Goal: Task Accomplishment & Management: Use online tool/utility

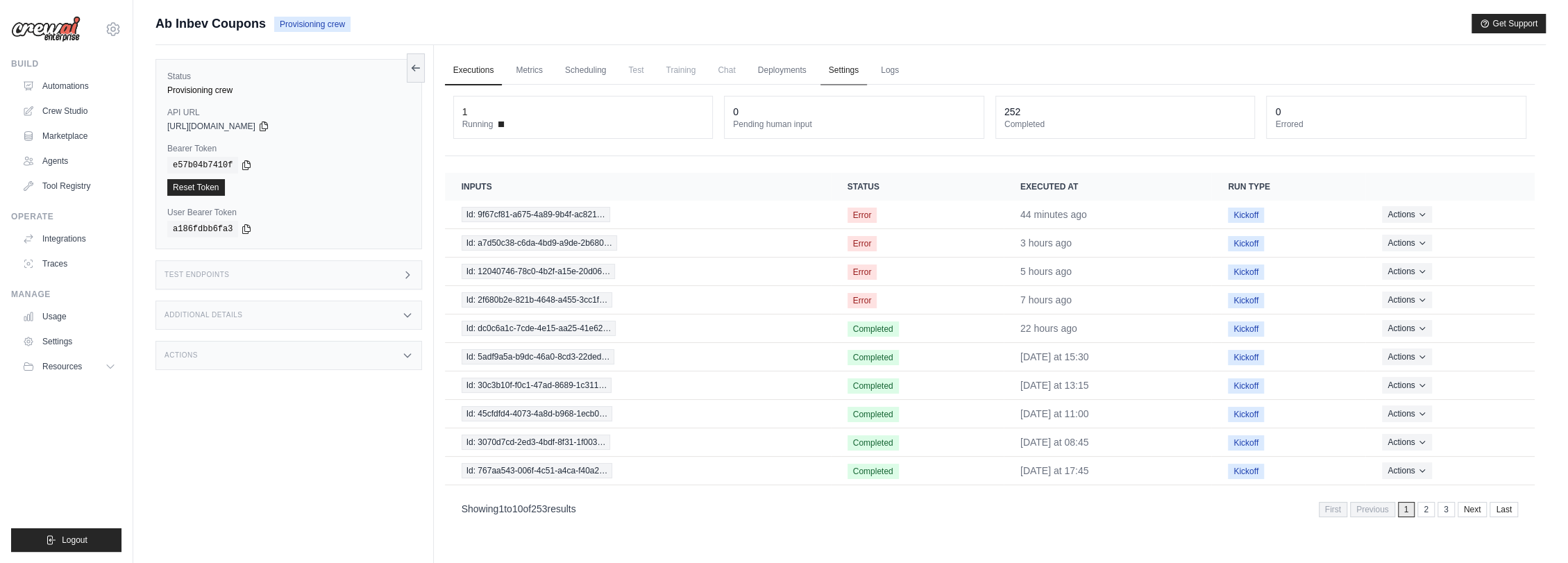
click at [838, 66] on link "Settings" at bounding box center [843, 70] width 47 height 29
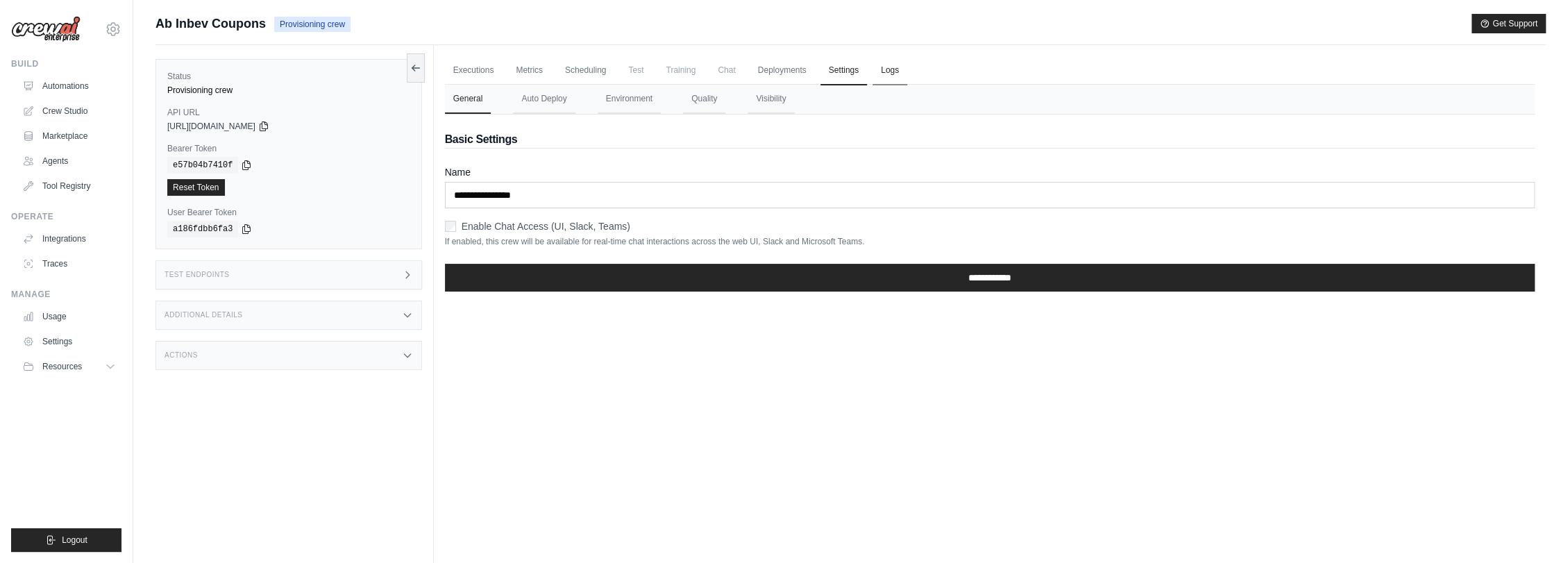
click at [891, 68] on link "Logs" at bounding box center [890, 70] width 35 height 29
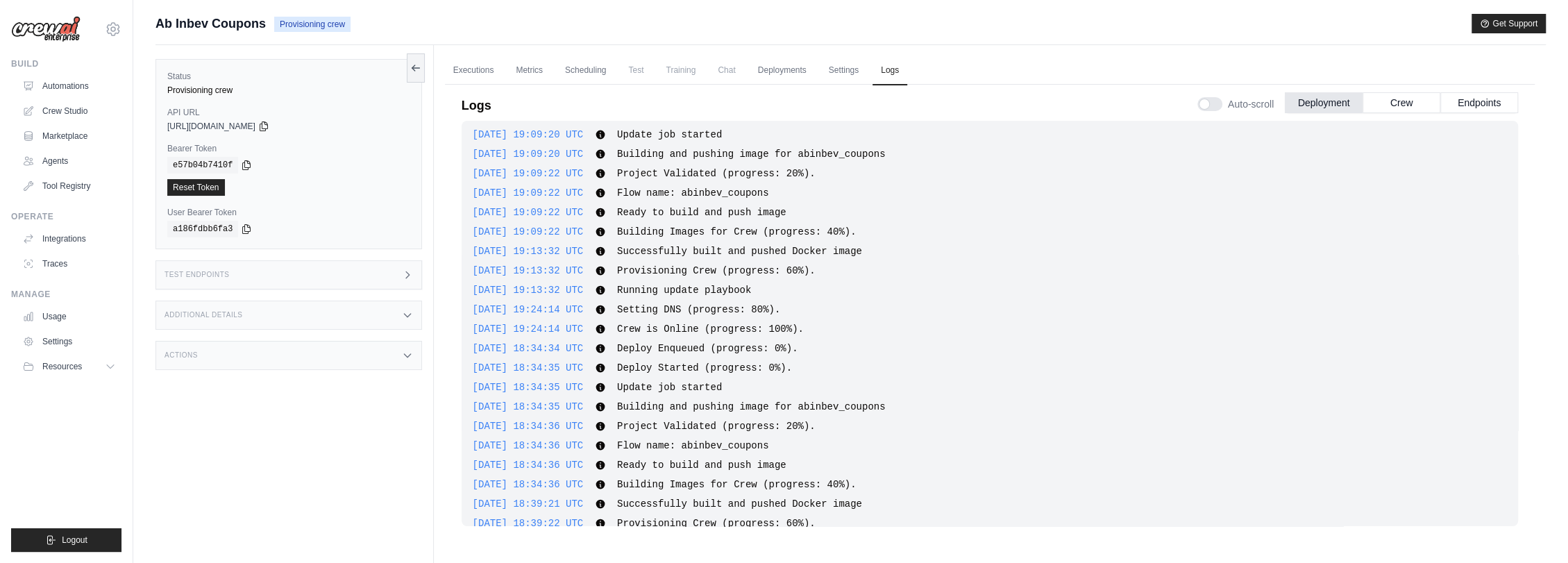
scroll to position [97, 0]
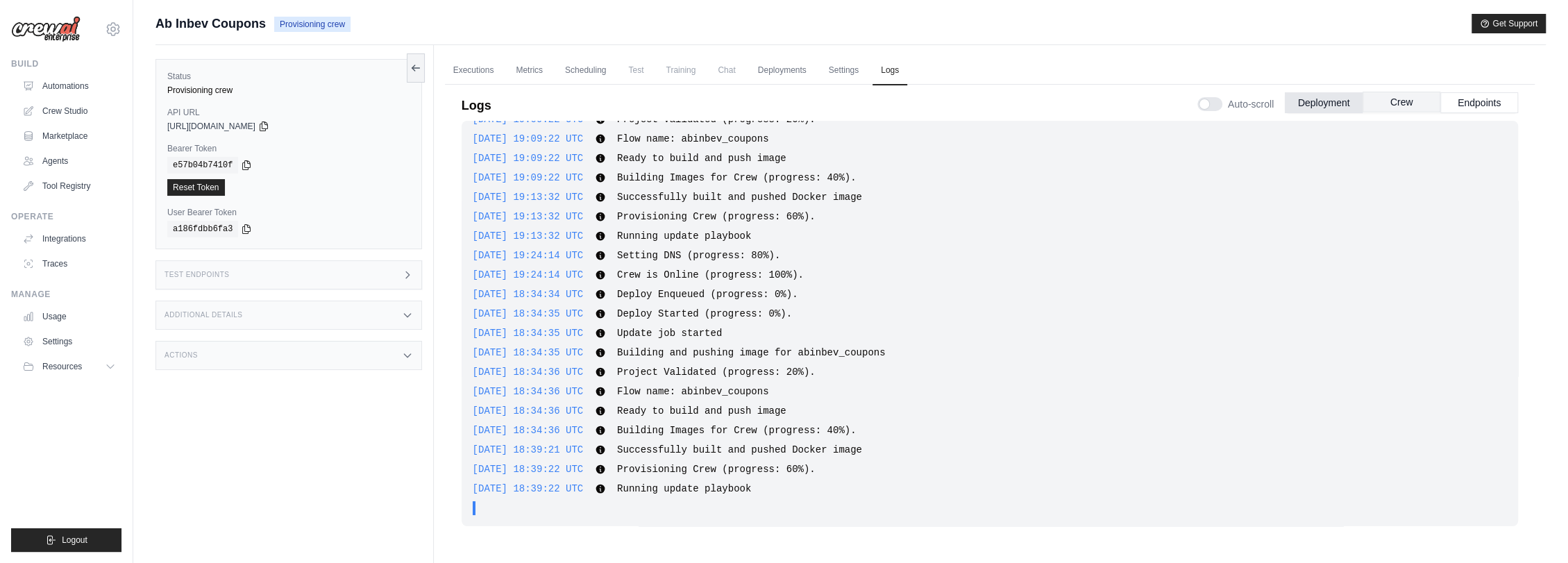
click at [1411, 97] on button "Crew" at bounding box center [1401, 102] width 77 height 21
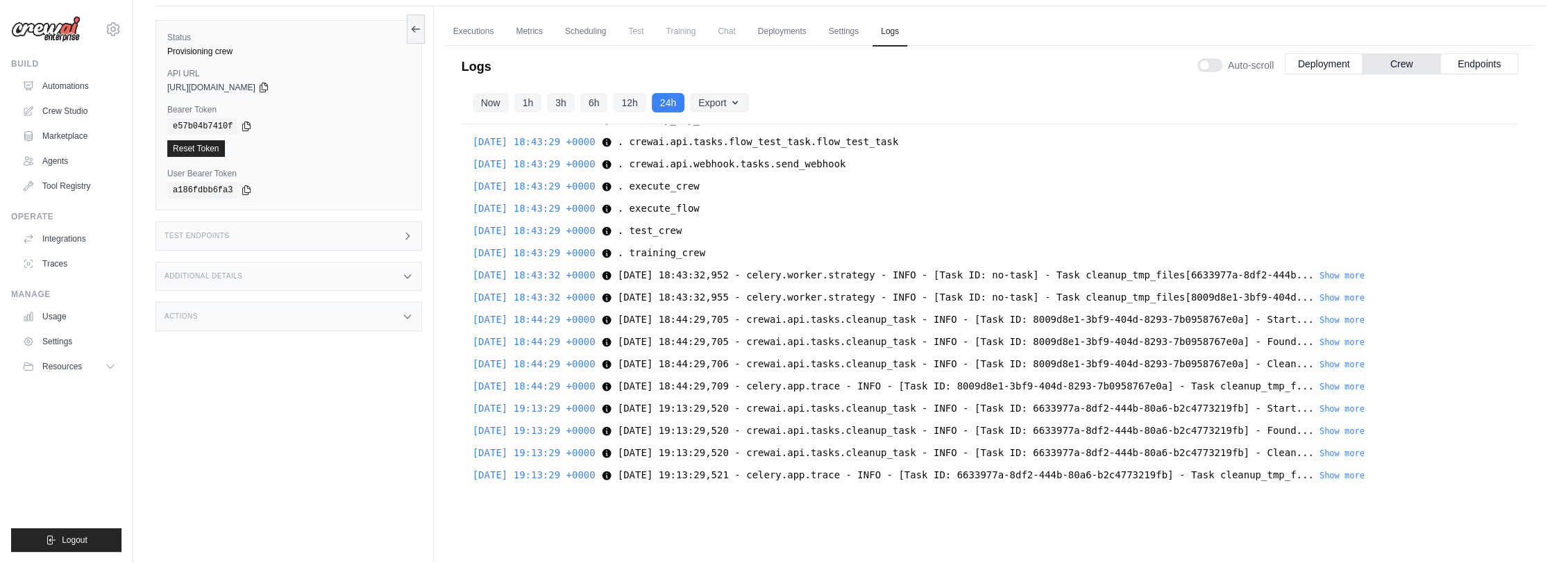
scroll to position [59, 0]
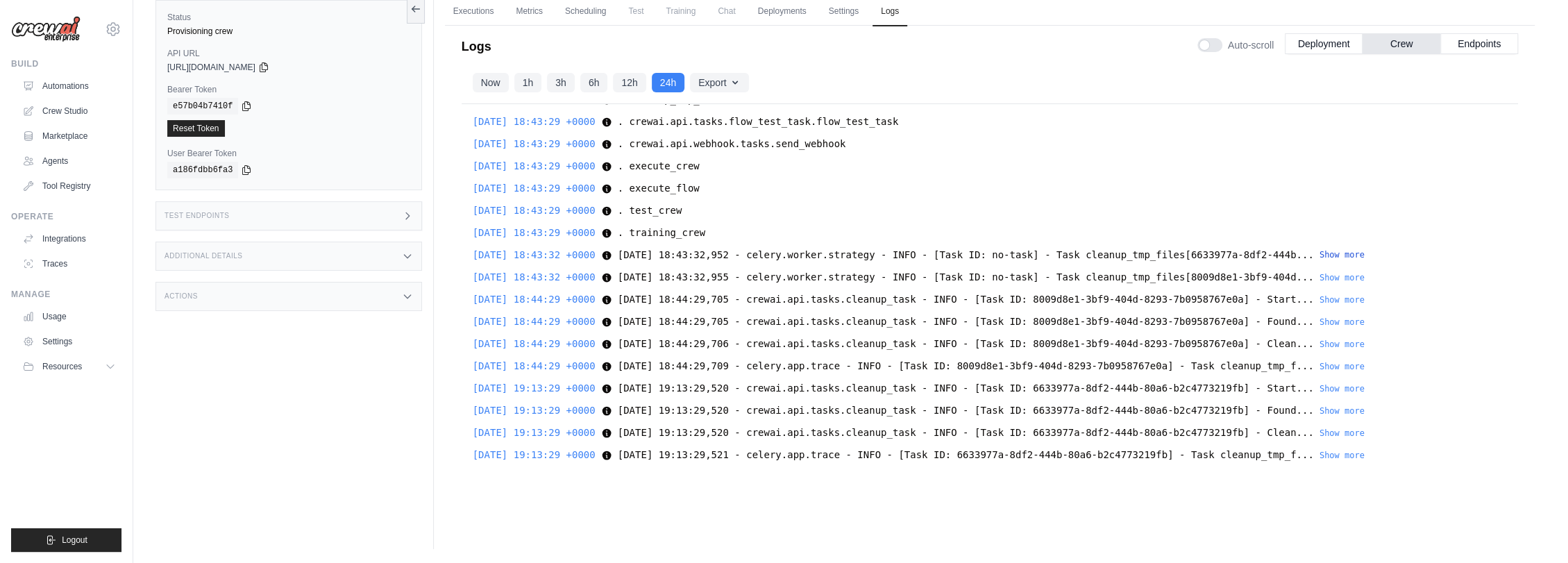
click at [1319, 255] on button "Show more" at bounding box center [1341, 255] width 45 height 11
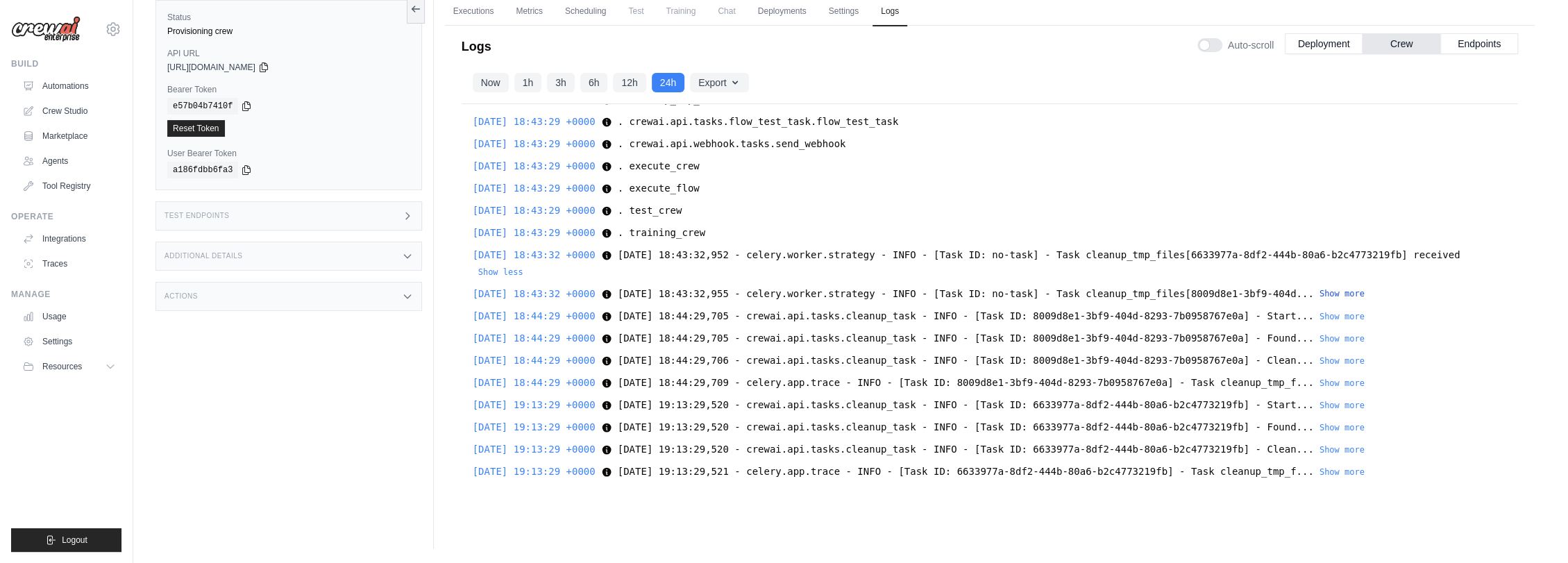
click at [1319, 288] on button "Show more" at bounding box center [1341, 293] width 45 height 11
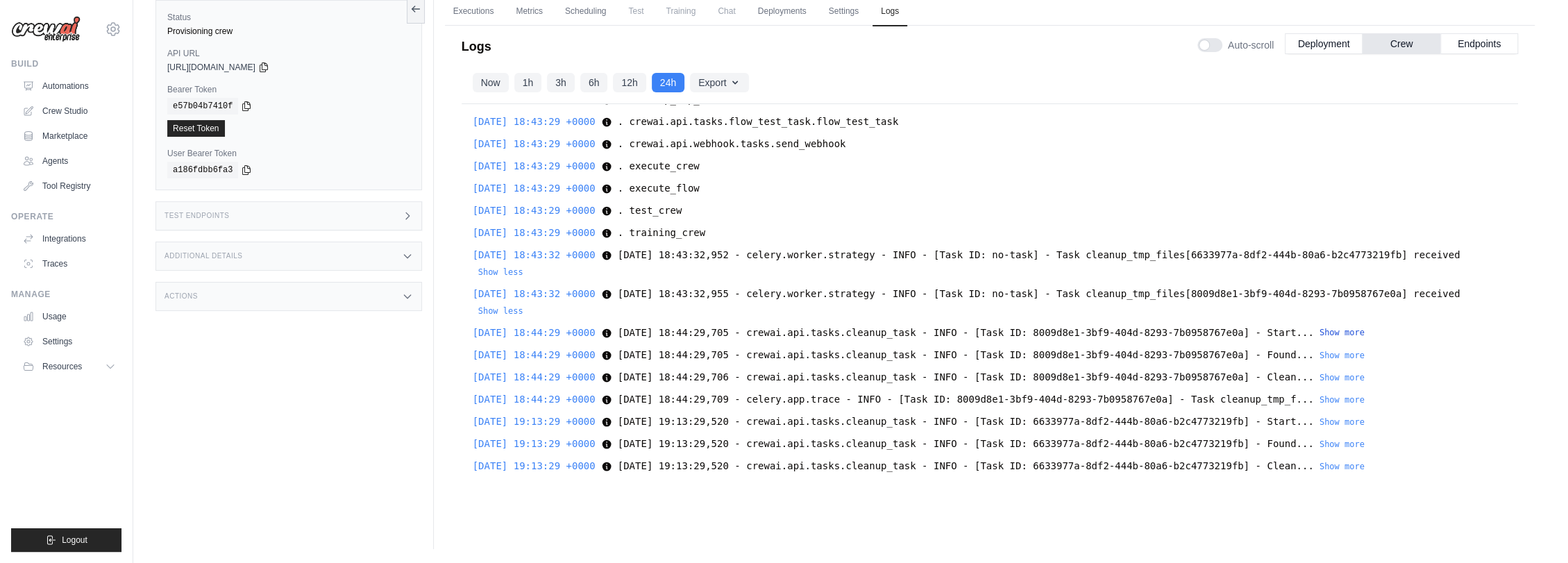
click at [1319, 327] on button "Show more" at bounding box center [1341, 333] width 45 height 11
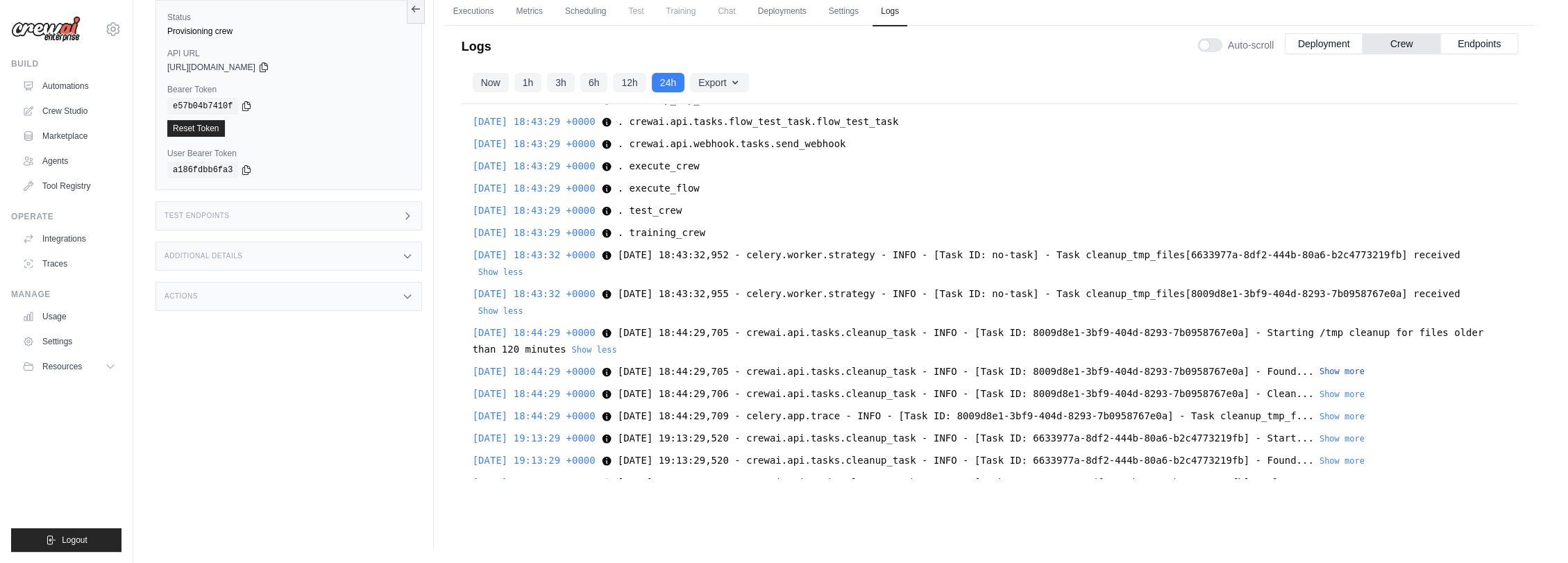
click at [1319, 366] on button "Show more" at bounding box center [1341, 372] width 45 height 11
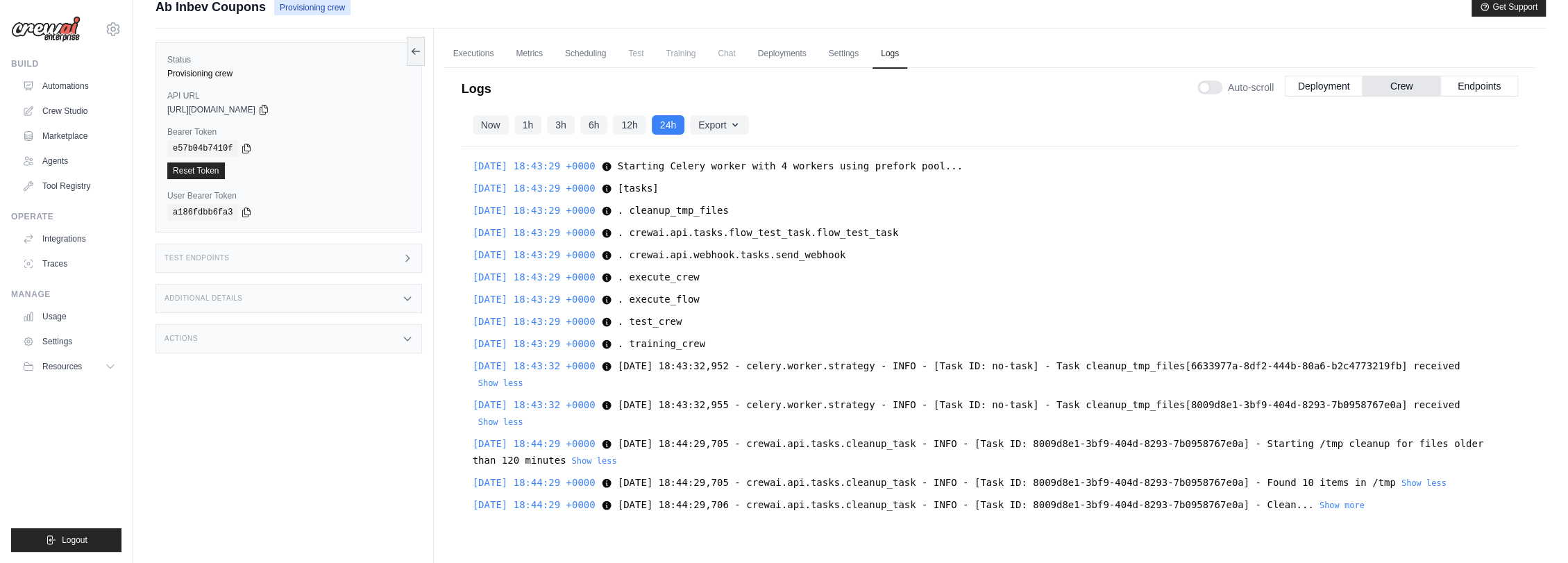
scroll to position [0, 0]
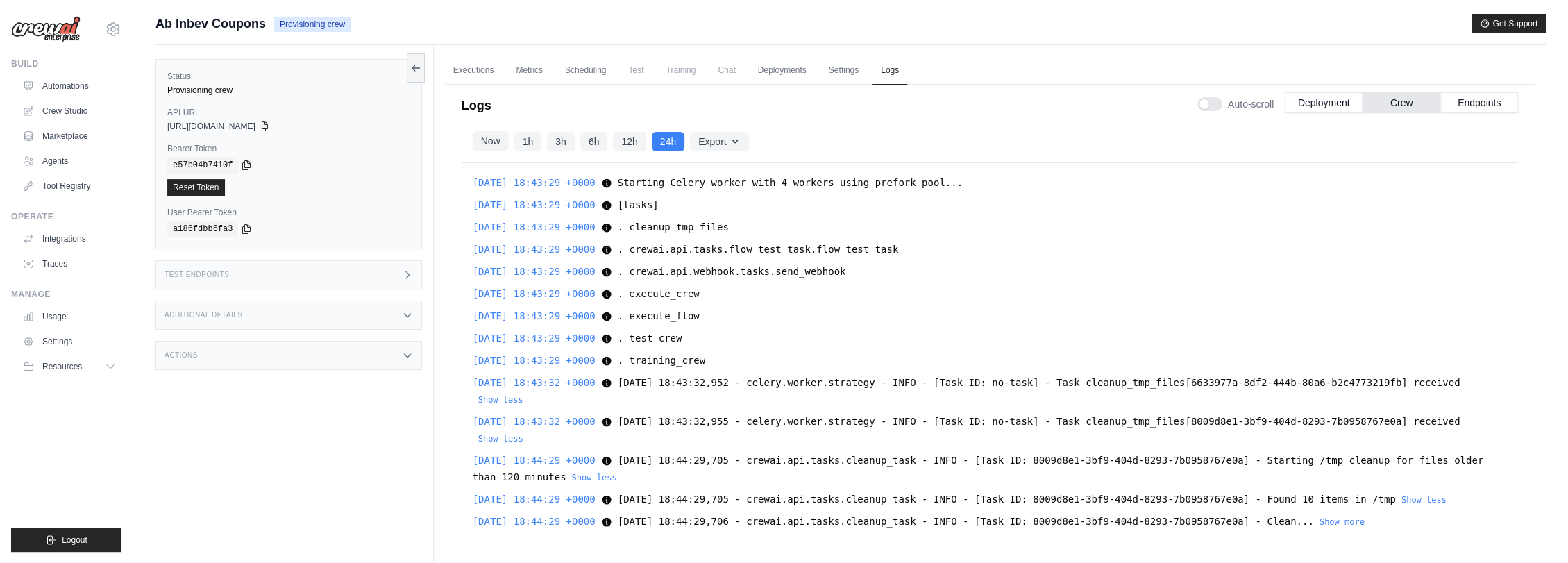
click at [488, 145] on button "Now" at bounding box center [491, 141] width 36 height 20
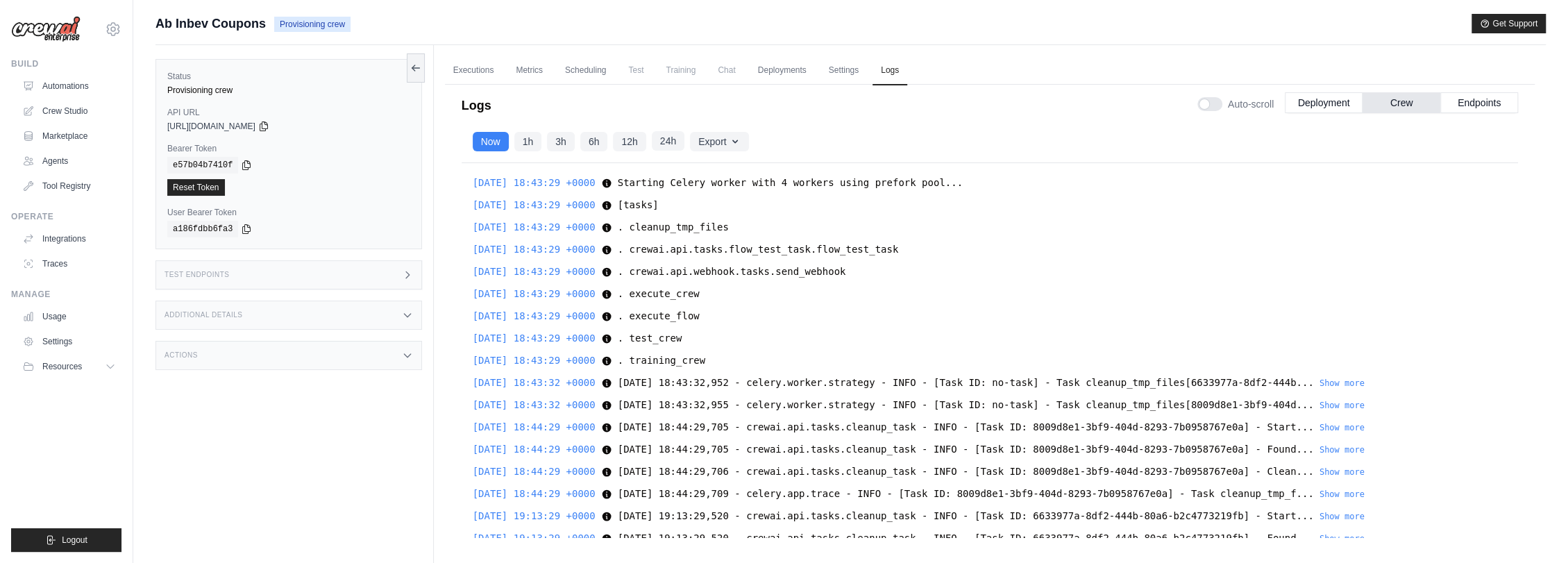
click at [670, 145] on button "24h" at bounding box center [668, 141] width 32 height 20
click at [738, 144] on icon "button" at bounding box center [735, 141] width 11 height 11
click at [827, 129] on div "Now 1h 3h 6h 12h 24h Export Export as JSON Export as CSV" at bounding box center [989, 142] width 1057 height 43
click at [662, 113] on div "Logs Auto-scroll Deployment Crew Endpoints" at bounding box center [989, 101] width 1057 height 39
click at [1464, 105] on button "Endpoints" at bounding box center [1479, 102] width 77 height 21
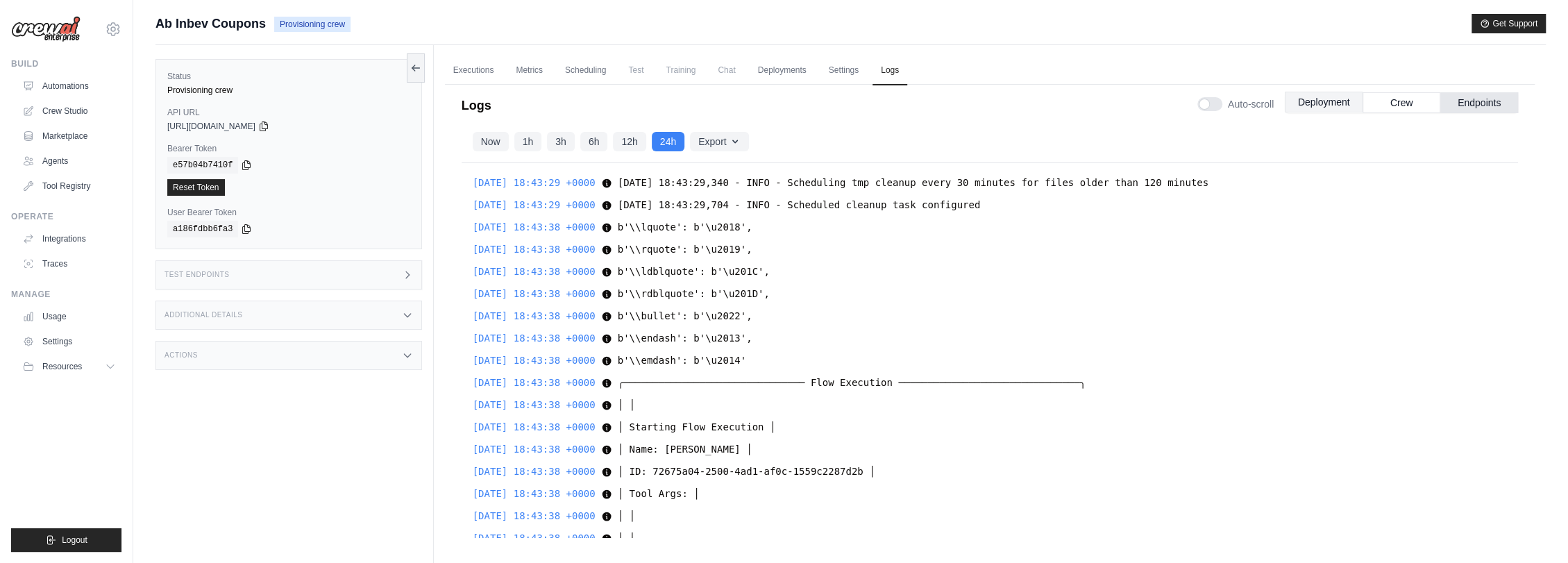
click at [1322, 104] on button "Deployment" at bounding box center [1324, 102] width 77 height 21
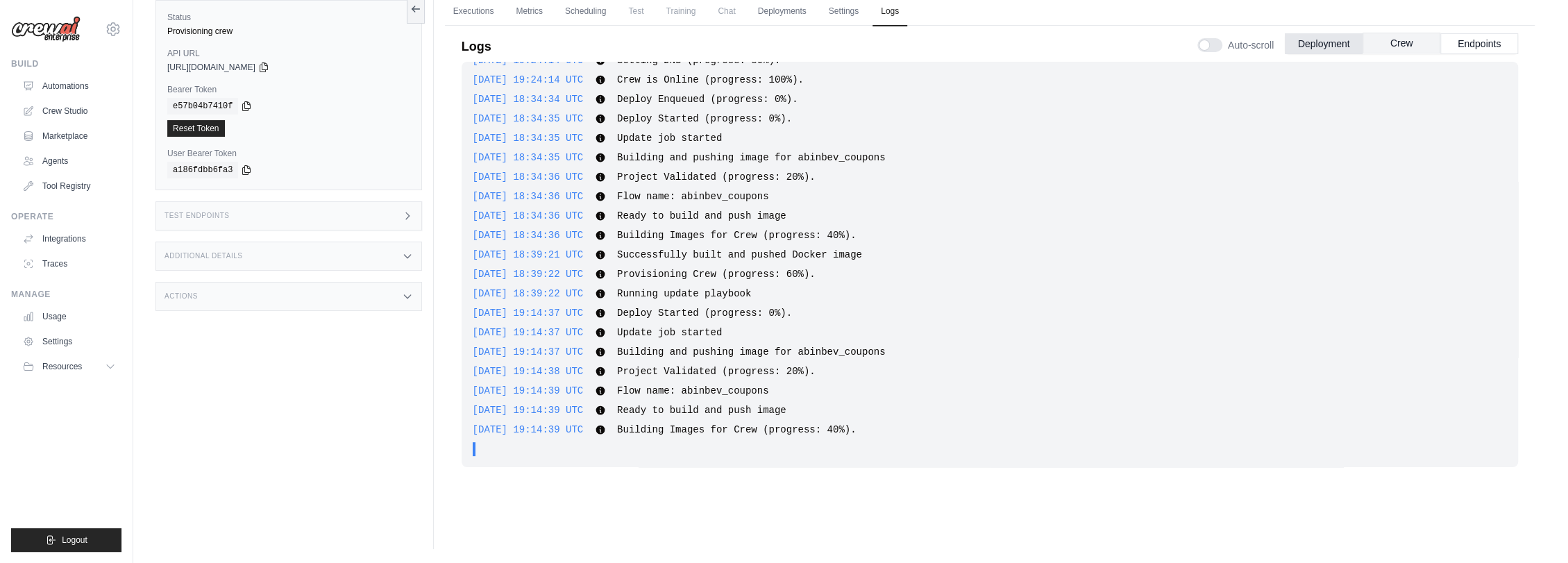
click at [1389, 48] on button "Crew" at bounding box center [1401, 43] width 77 height 21
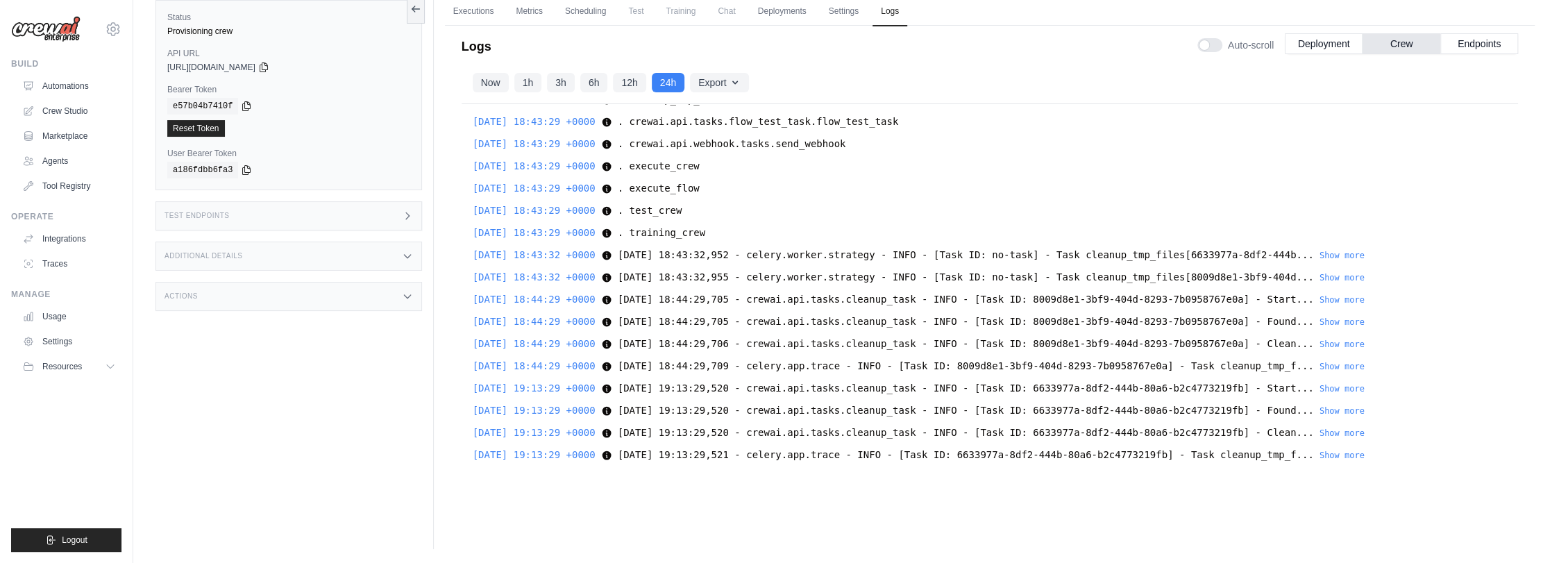
click at [1239, 44] on span "Auto-scroll" at bounding box center [1251, 45] width 46 height 14
click at [1250, 40] on span "Auto-scroll" at bounding box center [1251, 45] width 46 height 14
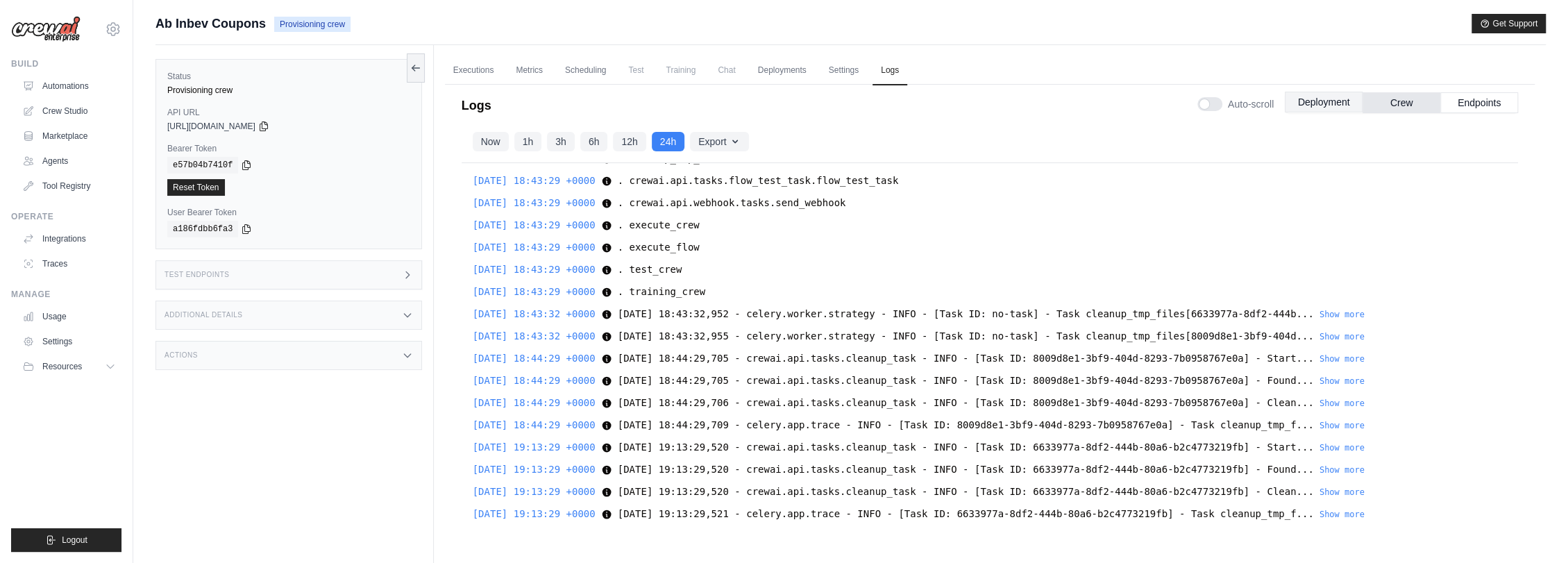
click at [1327, 100] on button "Deployment" at bounding box center [1324, 102] width 77 height 21
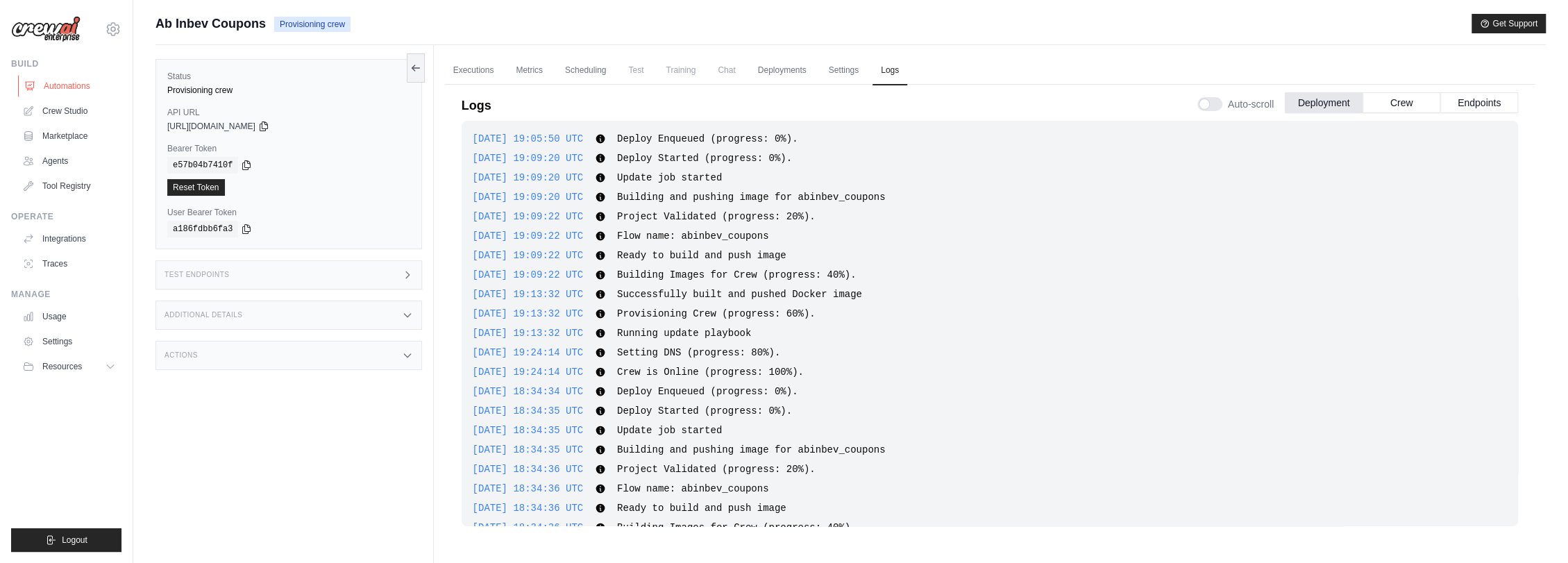
click at [63, 90] on link "Automations" at bounding box center [70, 86] width 105 height 22
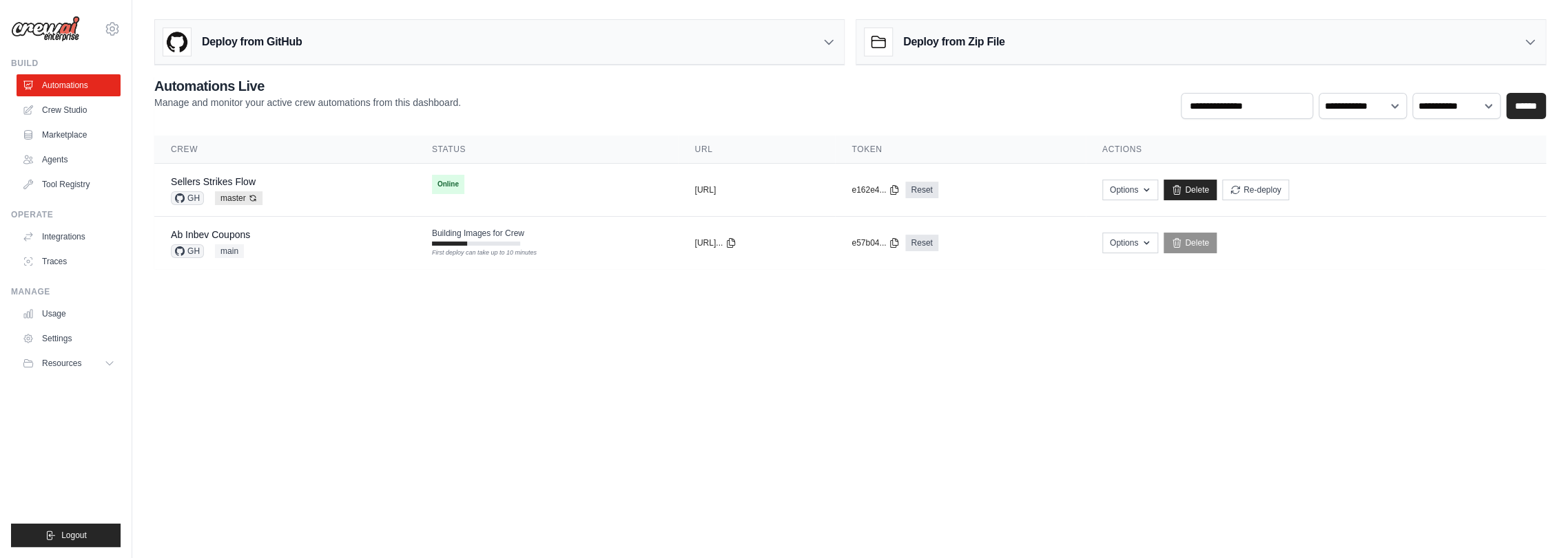
click at [733, 43] on div "Deploy from GitHub" at bounding box center [500, 42] width 689 height 45
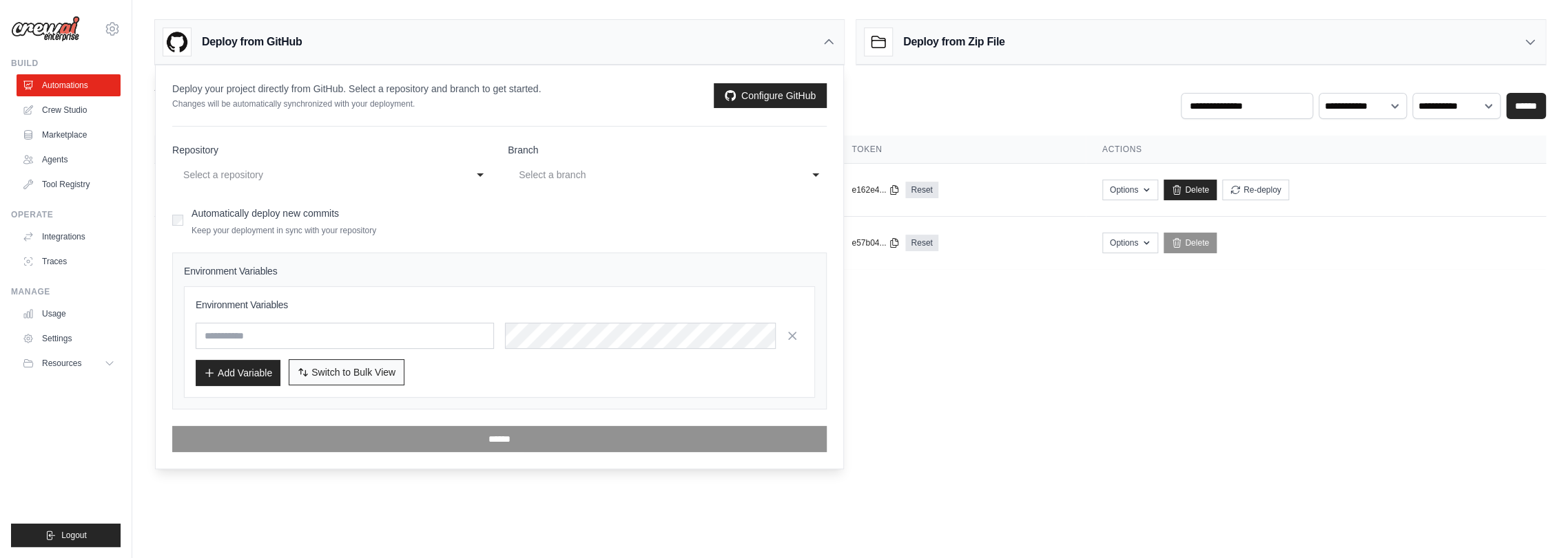
click at [317, 370] on span "Switch to Bulk View" at bounding box center [353, 372] width 84 height 14
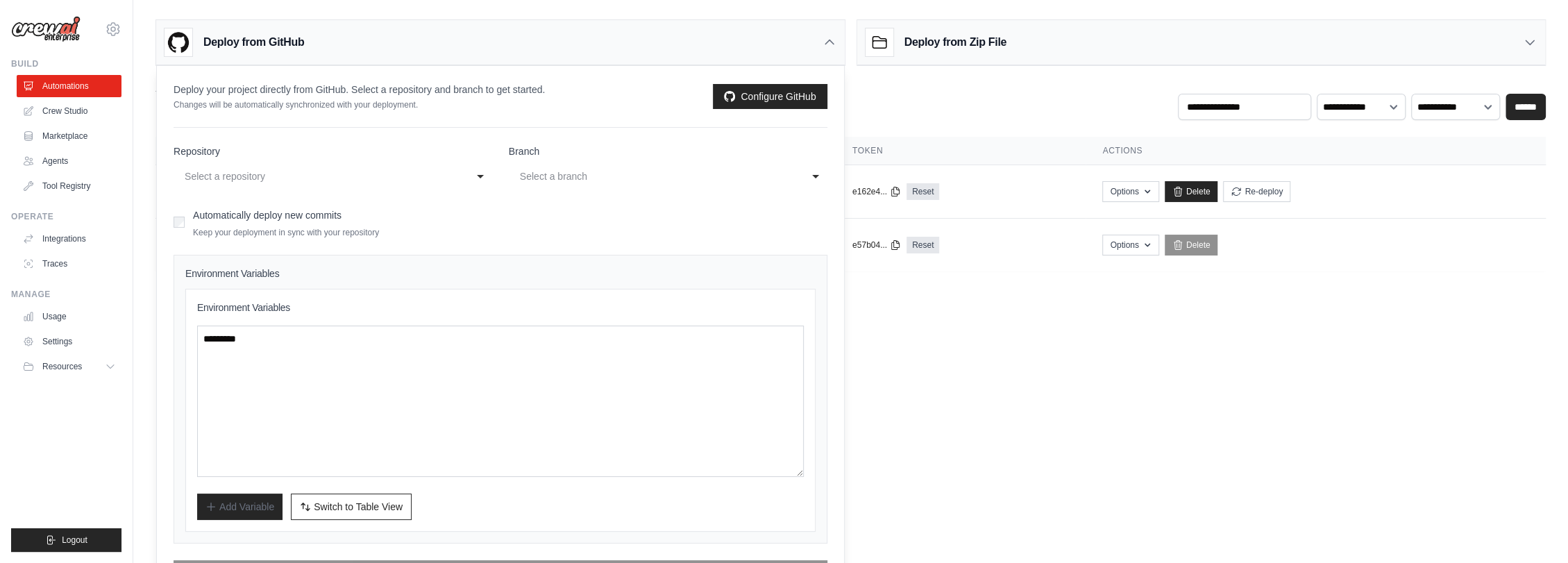
click at [436, 172] on div "Select a repository" at bounding box center [319, 176] width 269 height 17
click at [416, 145] on label "Repository" at bounding box center [333, 152] width 318 height 14
click at [416, 161] on select "**********" at bounding box center [333, 175] width 318 height 28
click at [561, 172] on div "Select a branch" at bounding box center [654, 176] width 269 height 17
click at [462, 173] on div "Select a repository" at bounding box center [322, 176] width 282 height 22
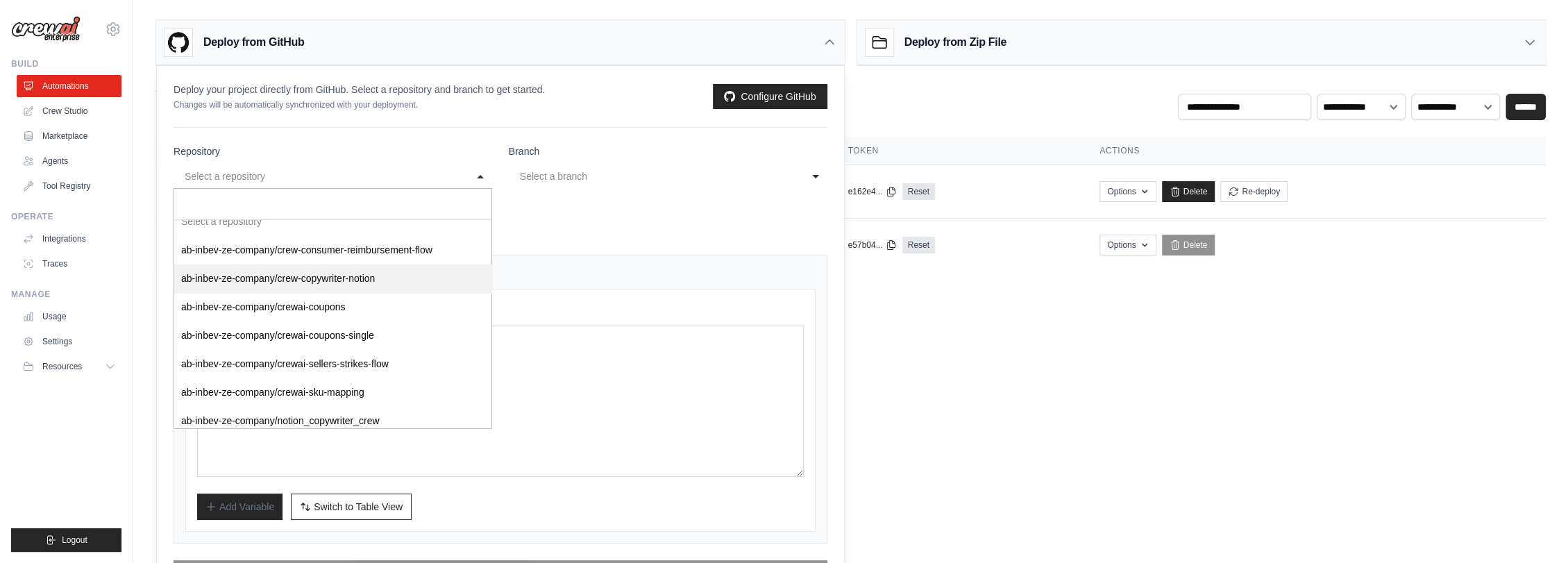
scroll to position [19, 0]
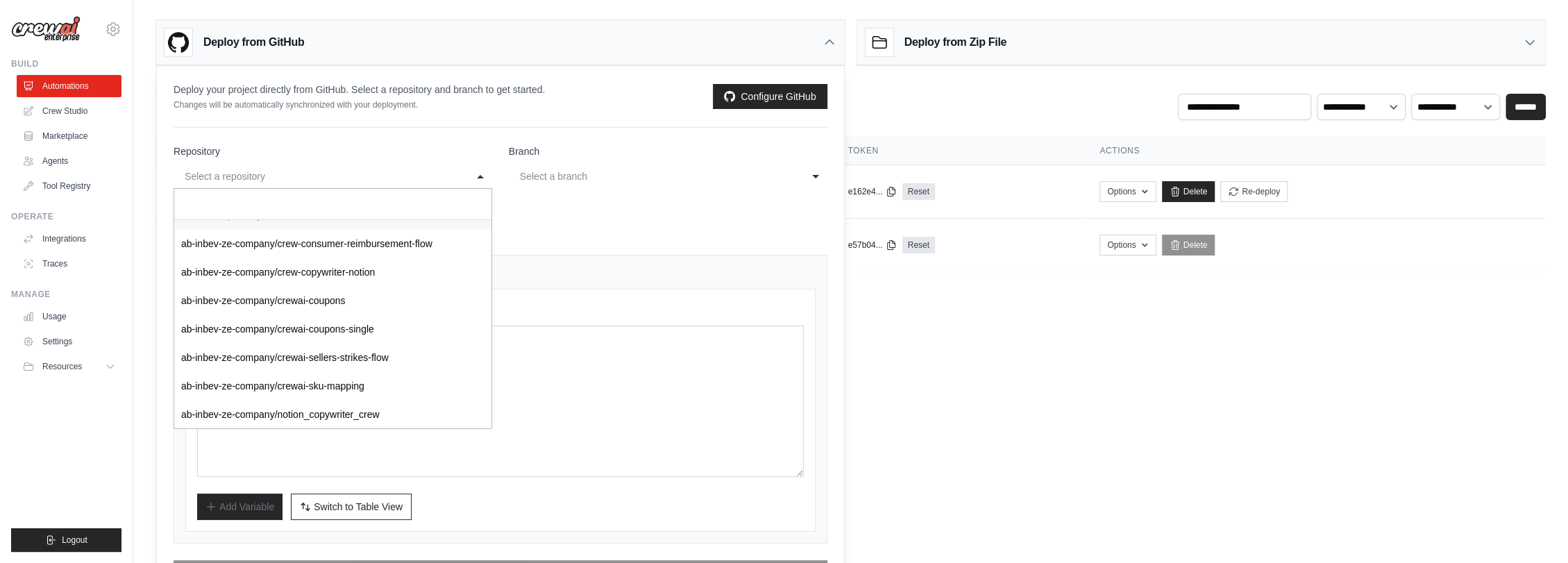
click at [285, 207] on input "Select a repository" at bounding box center [332, 205] width 317 height 32
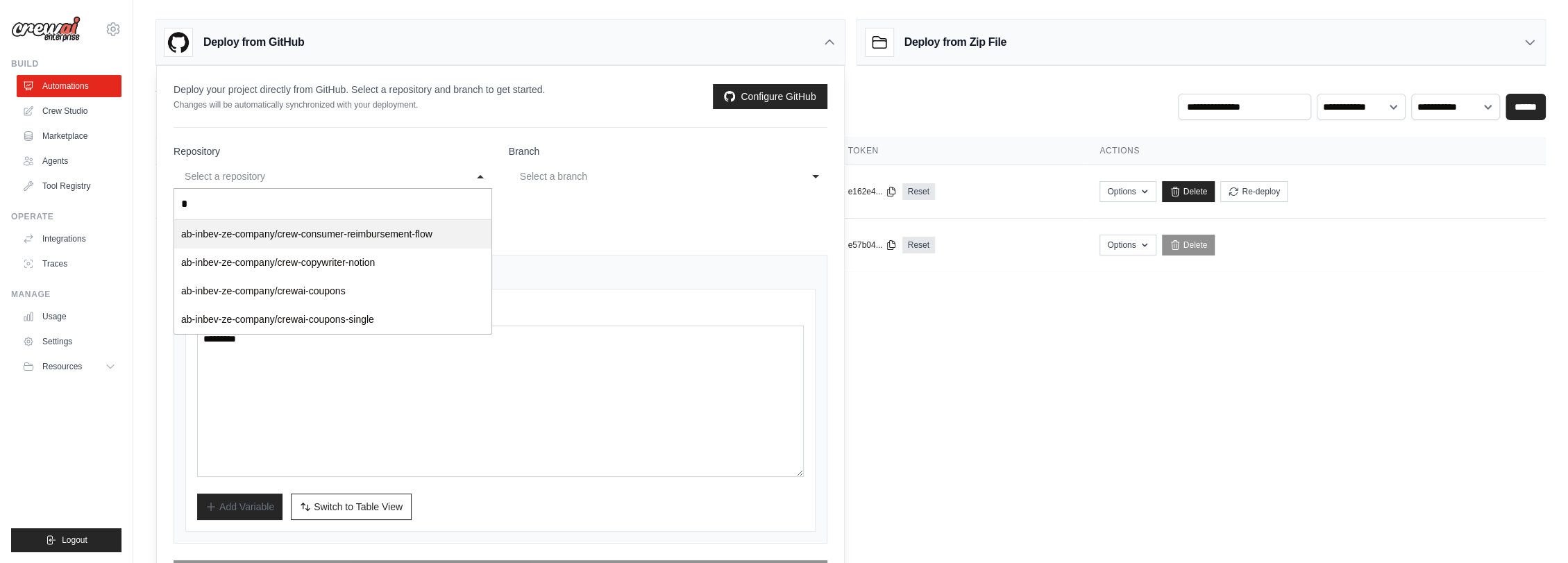
scroll to position [0, 0]
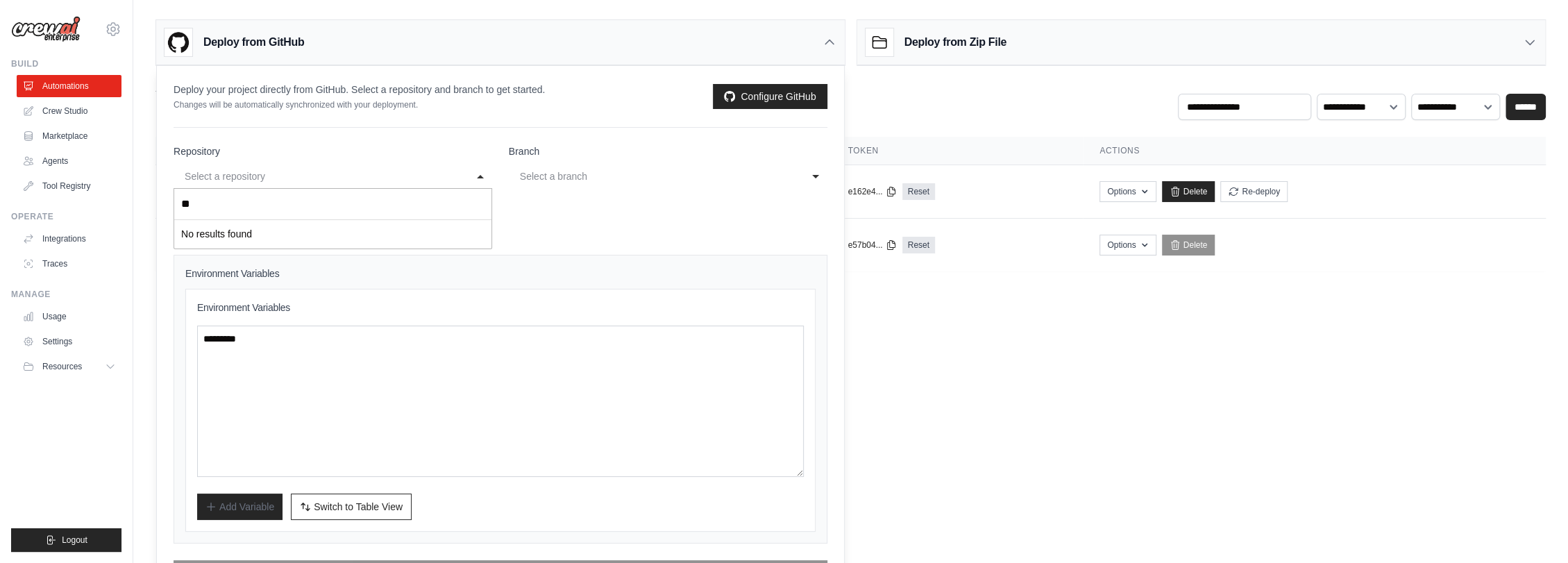
type input "*"
click at [231, 179] on div "Select a repository" at bounding box center [319, 176] width 269 height 17
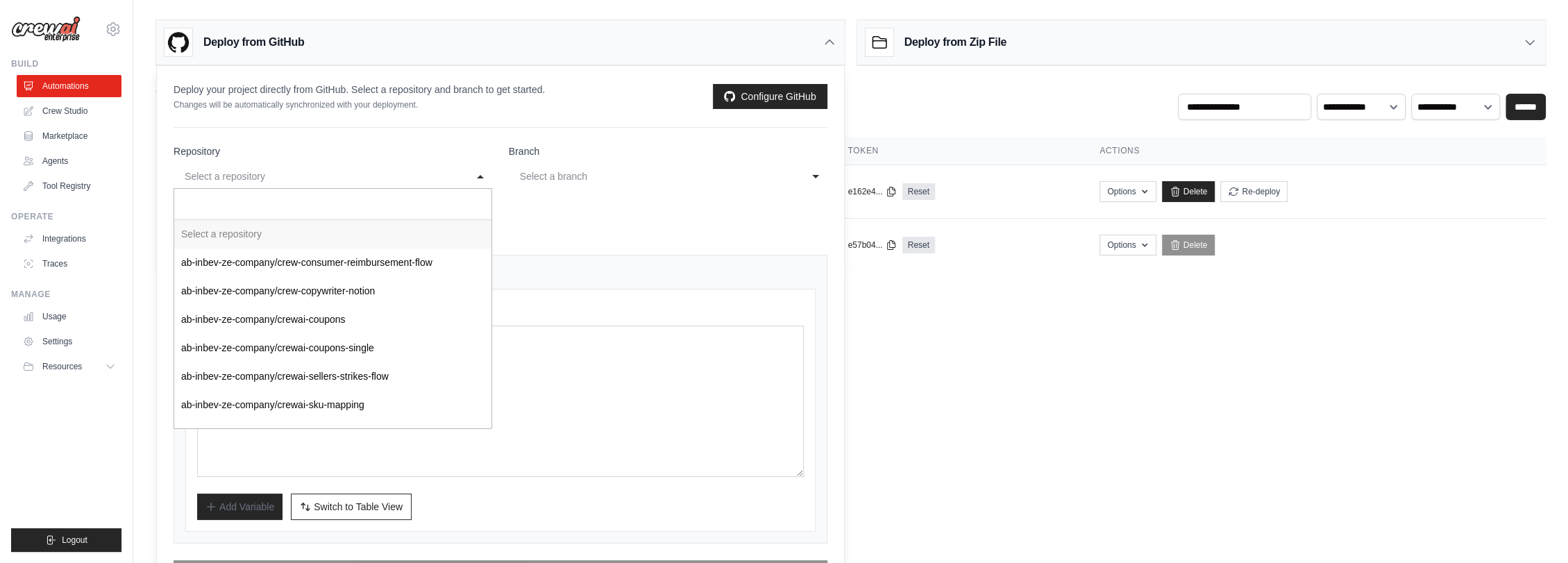
paste input "**********"
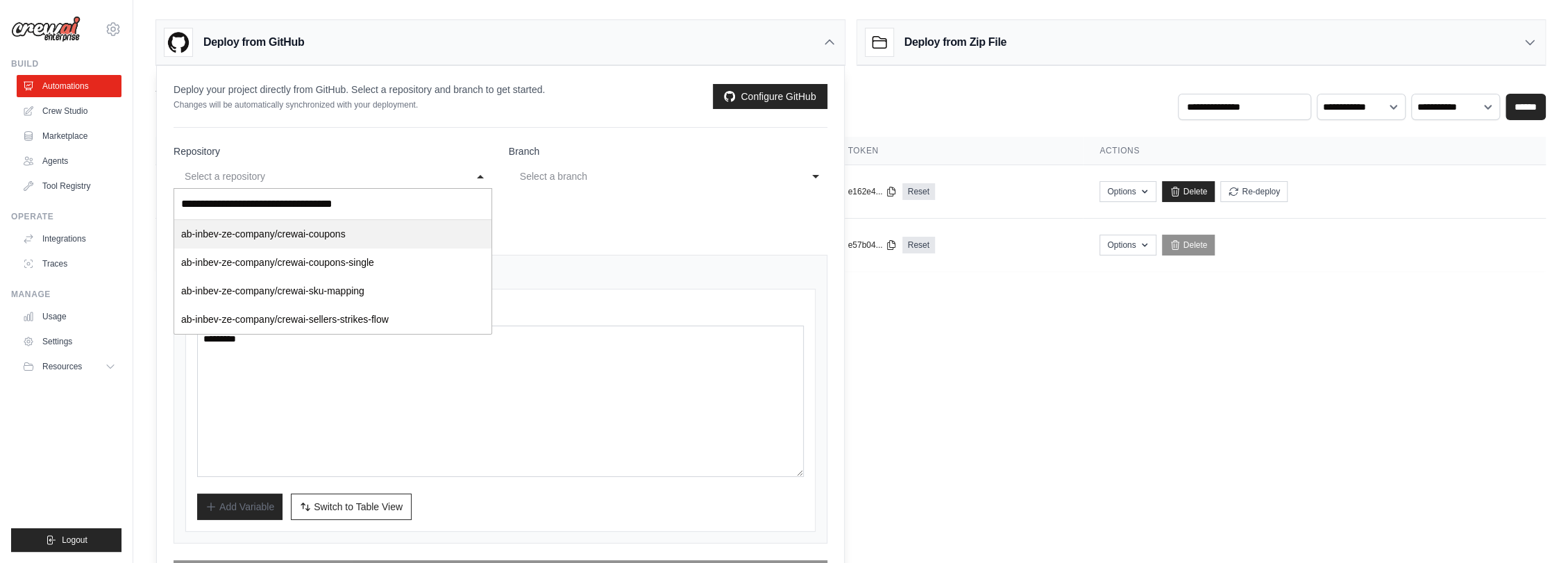
type input "**********"
select select "*********"
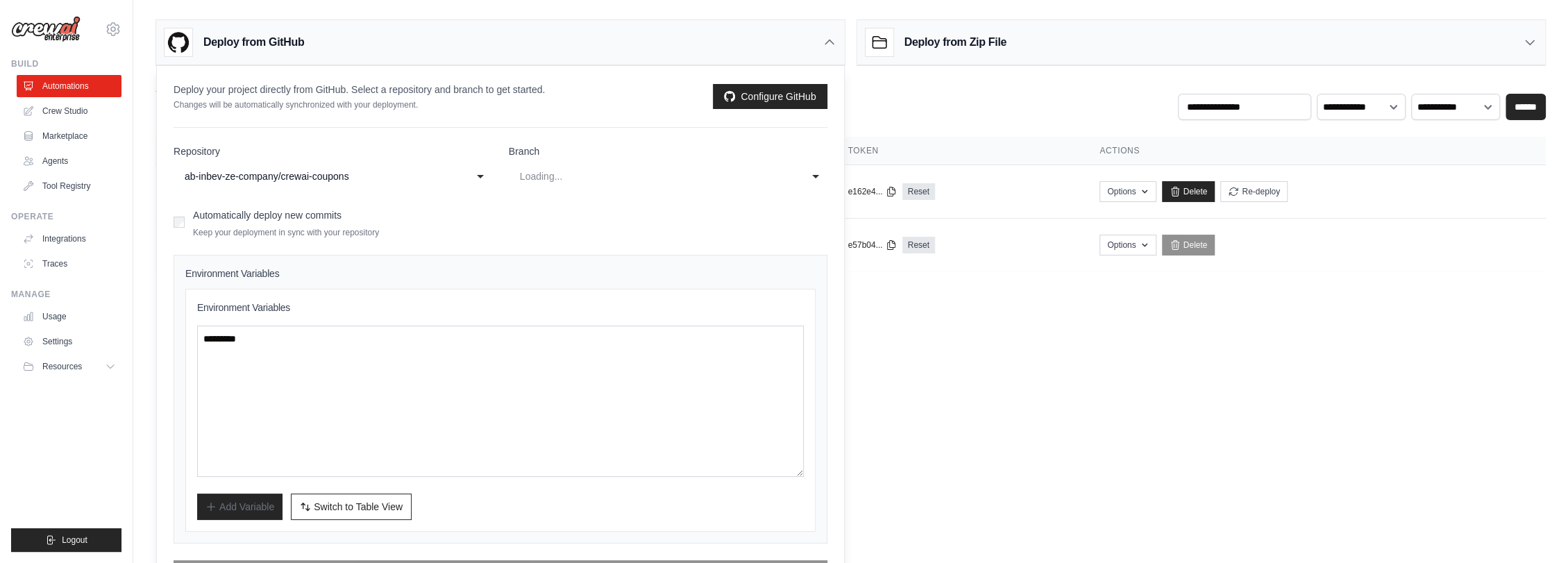
select select "****"
click at [439, 380] on textarea at bounding box center [500, 401] width 607 height 151
paste textarea "**********"
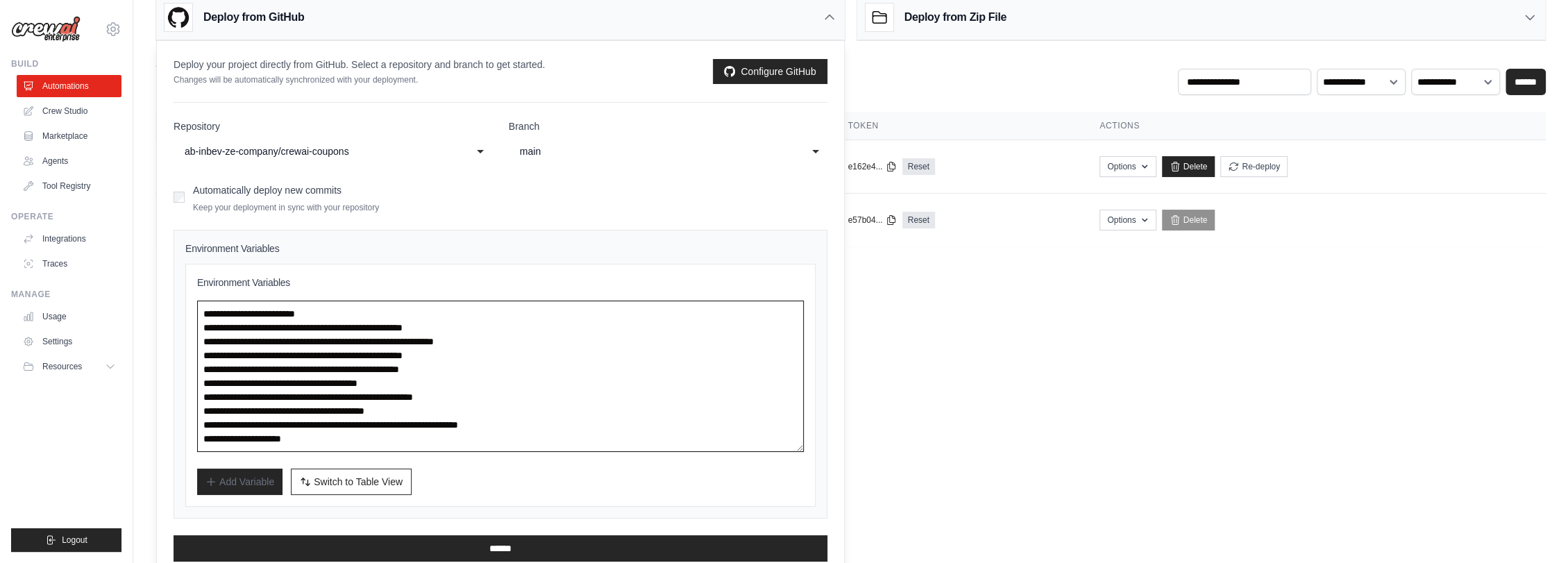
scroll to position [39, 0]
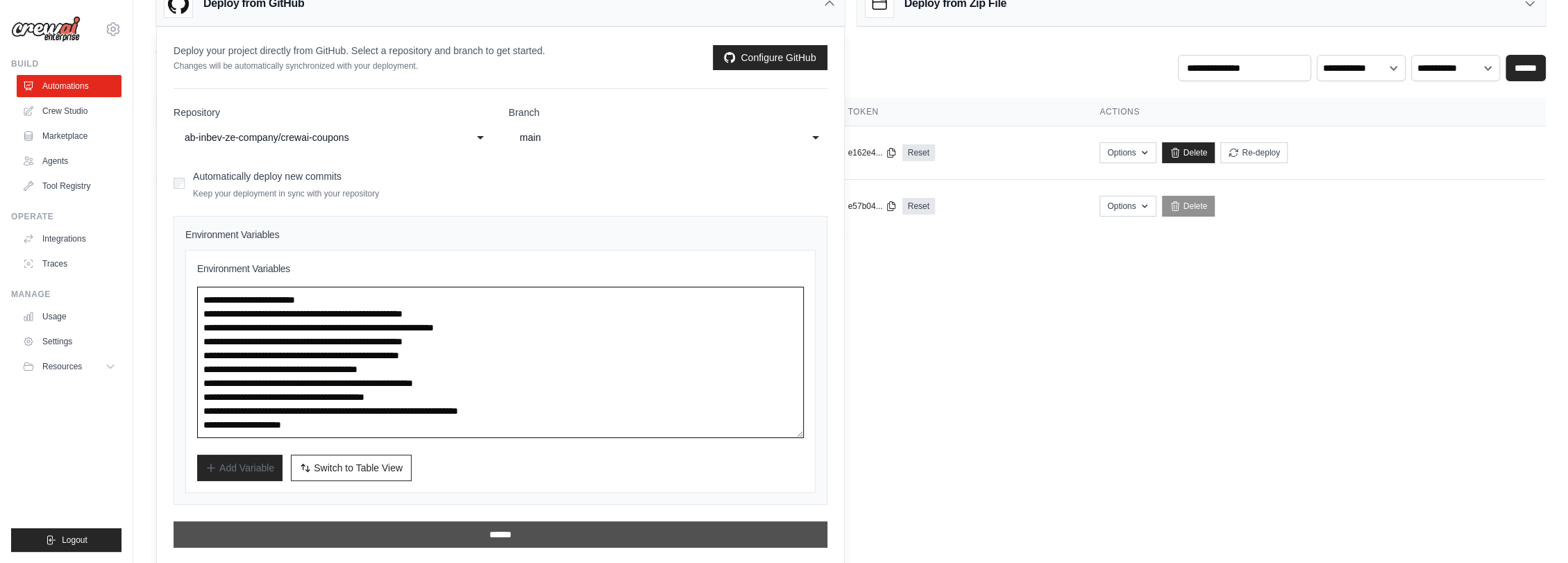
type textarea "**********"
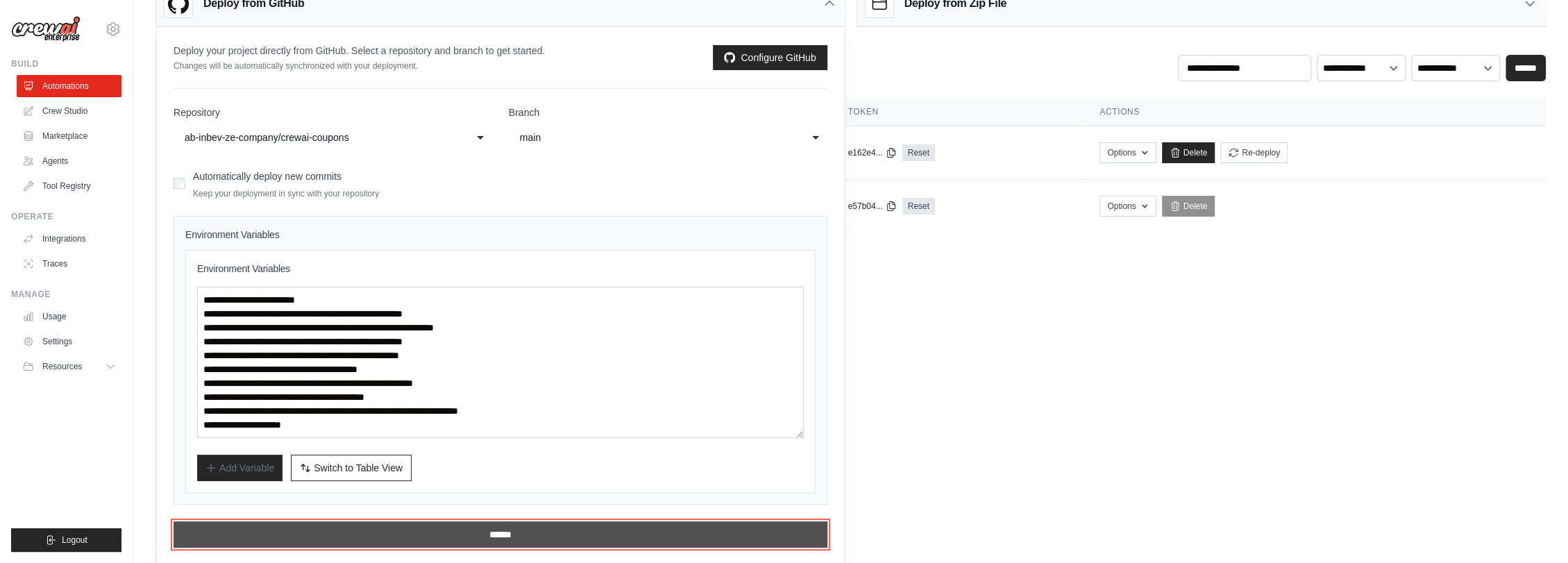
click at [389, 527] on input "******" at bounding box center [500, 535] width 654 height 26
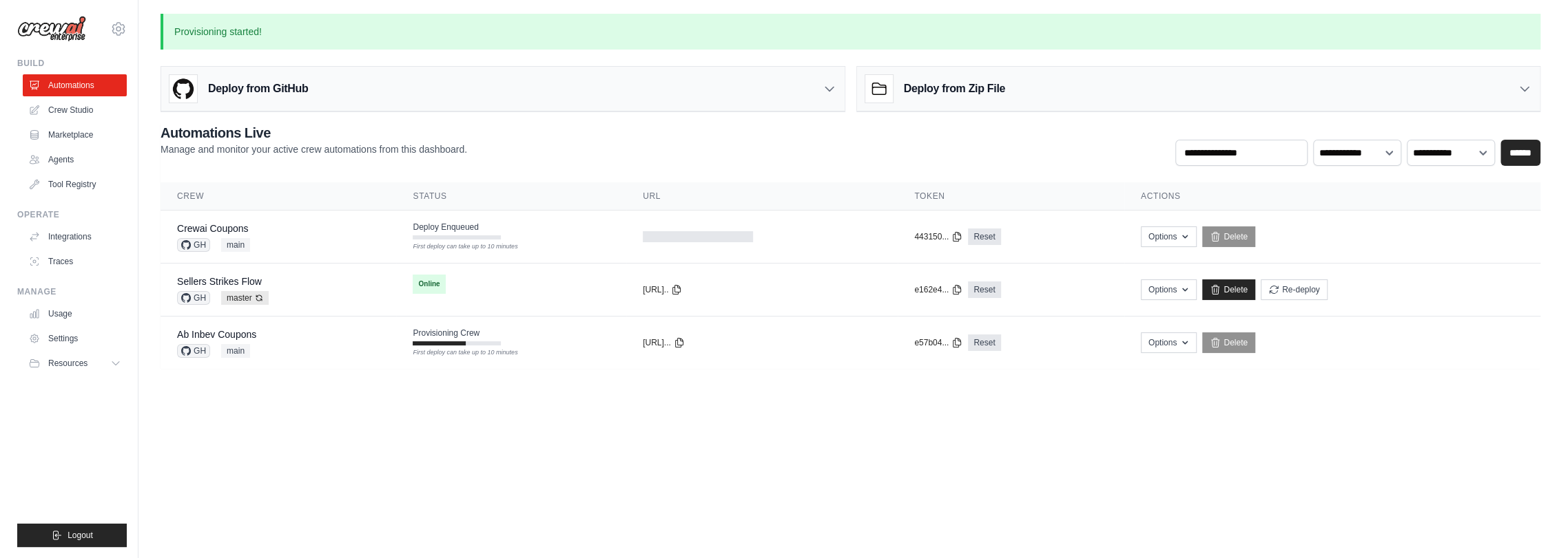
scroll to position [0, 0]
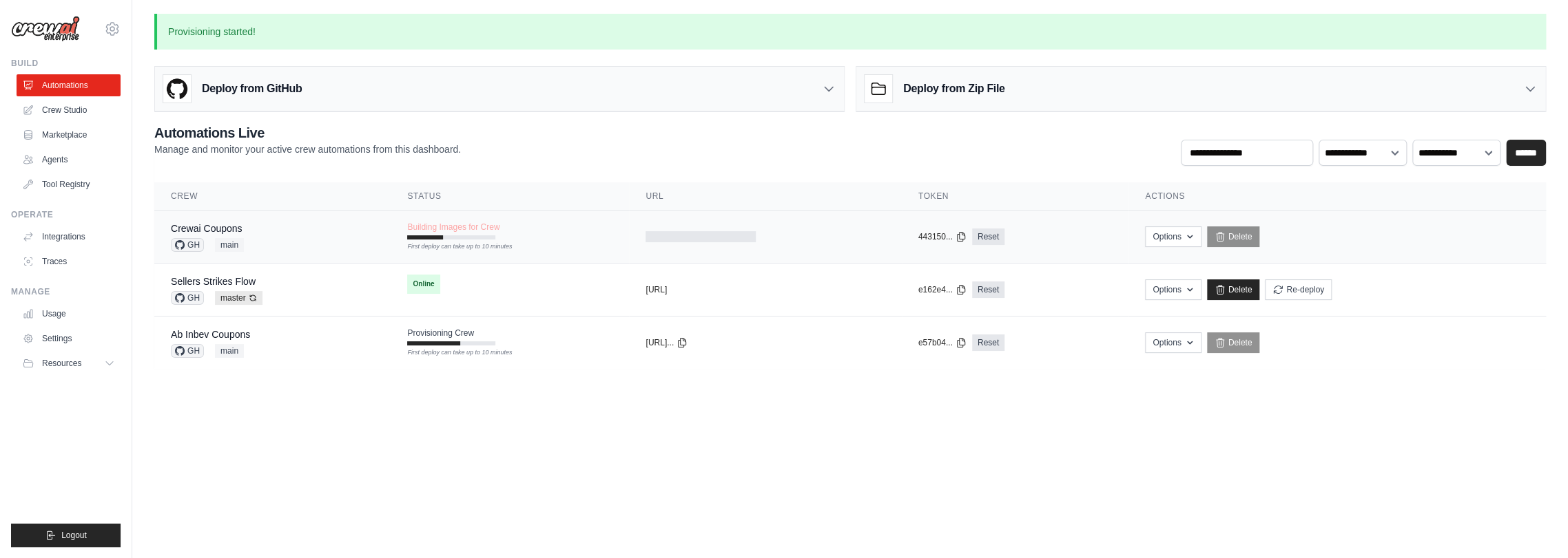
click at [1210, 233] on div "Options Export React JSX Component Export React TSX Component Export MCP Server…" at bounding box center [1337, 237] width 384 height 20
click at [1201, 234] on button "Options" at bounding box center [1173, 236] width 56 height 20
click at [1245, 237] on link "Delete" at bounding box center [1234, 237] width 53 height 20
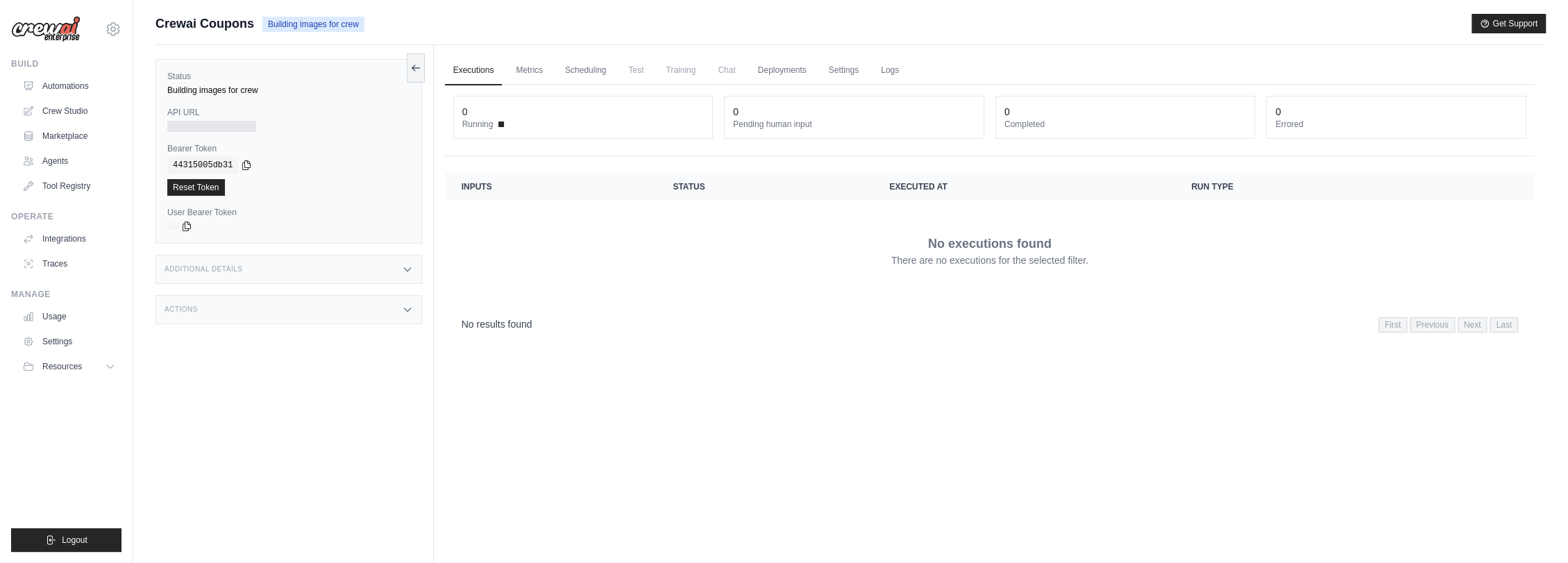
click at [242, 268] on div "Additional Details" at bounding box center [288, 269] width 266 height 29
click at [230, 389] on div "Actions" at bounding box center [288, 395] width 266 height 29
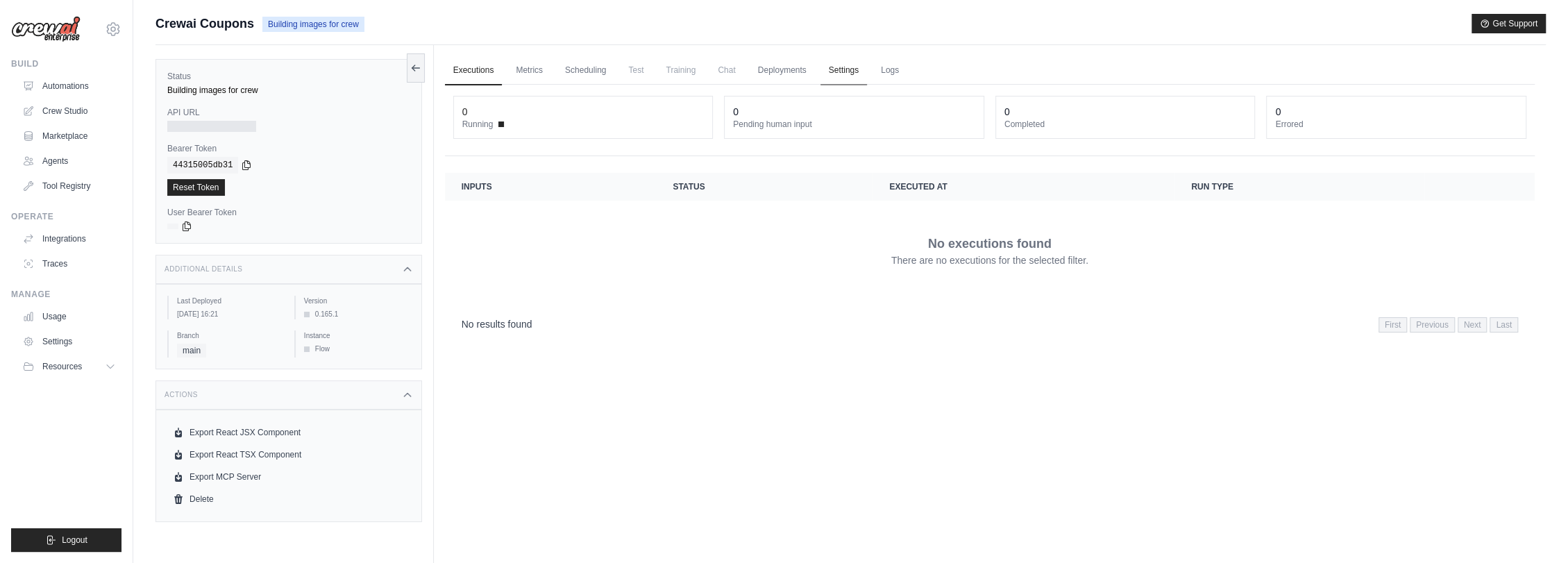
click at [848, 71] on link "Settings" at bounding box center [843, 70] width 47 height 29
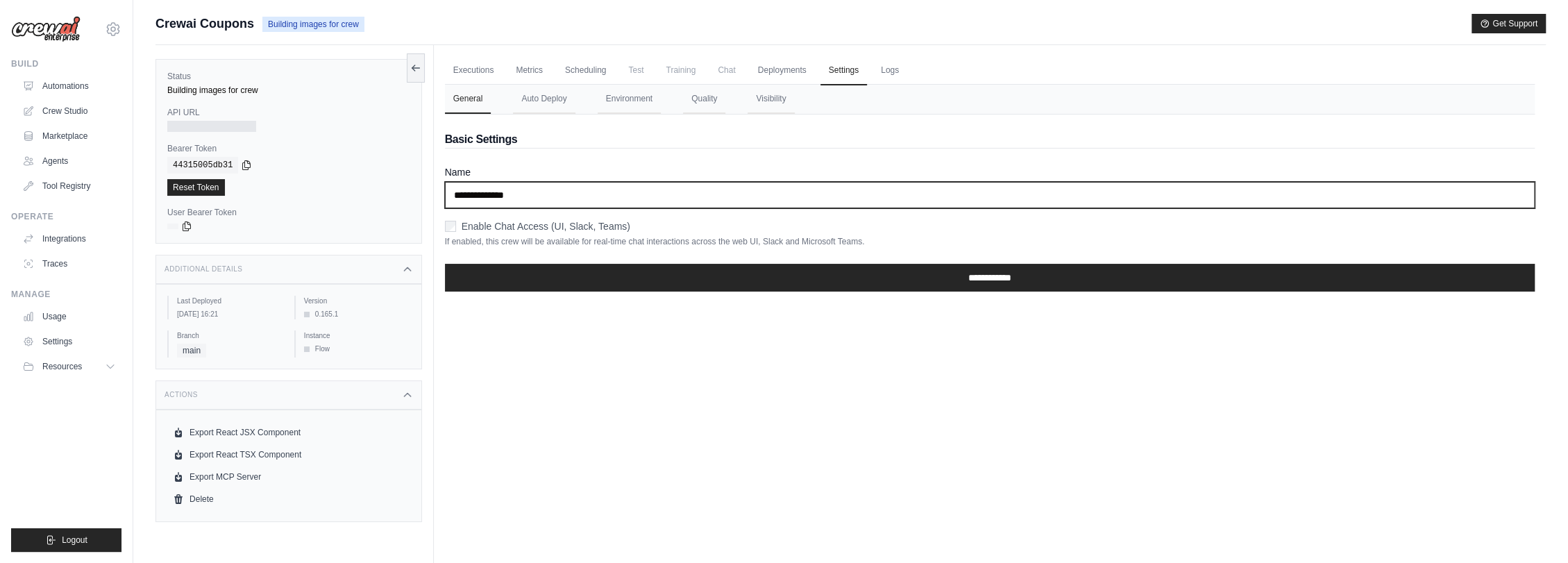
click at [548, 198] on input "**********" at bounding box center [989, 195] width 1090 height 26
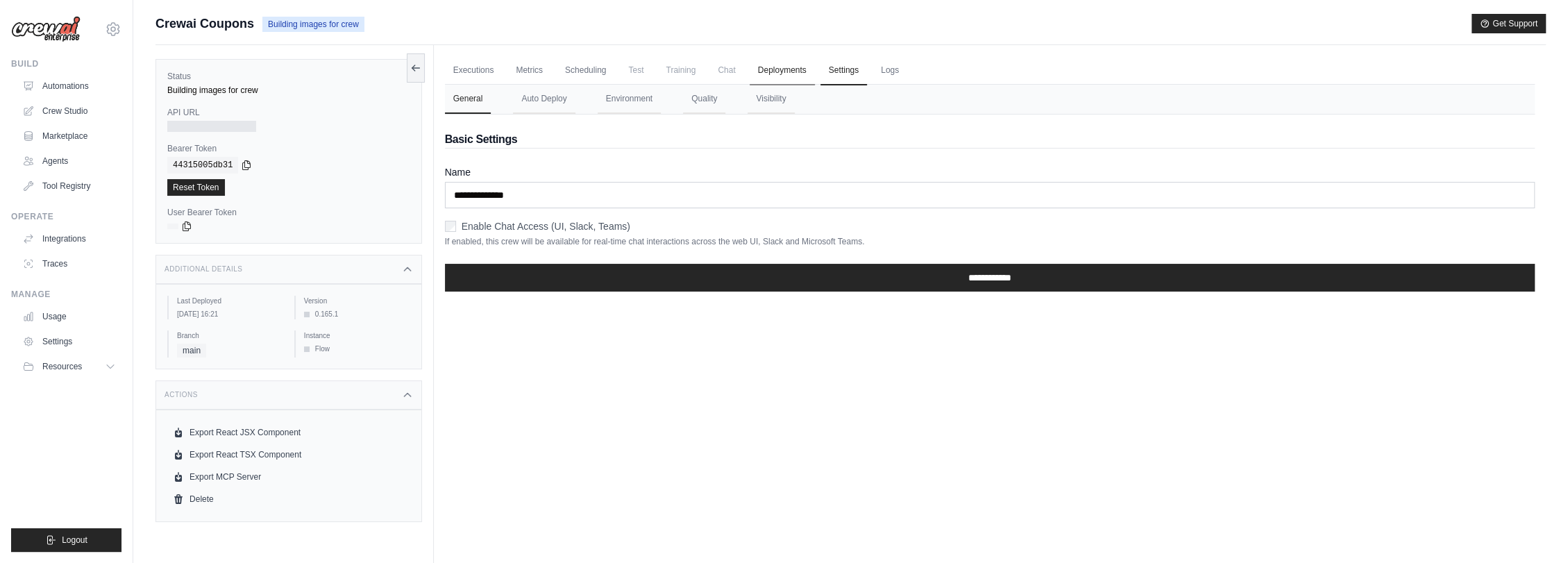
click at [784, 76] on link "Deployments" at bounding box center [782, 70] width 66 height 29
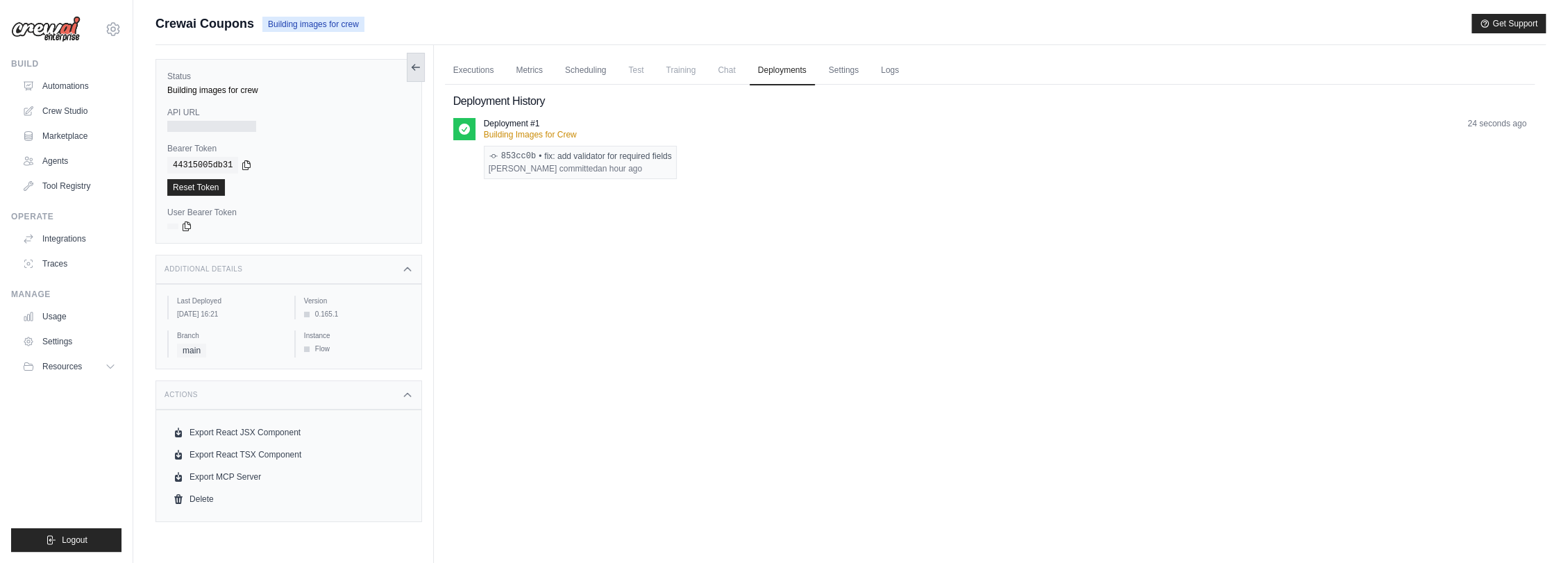
click at [419, 67] on icon at bounding box center [416, 67] width 8 height 0
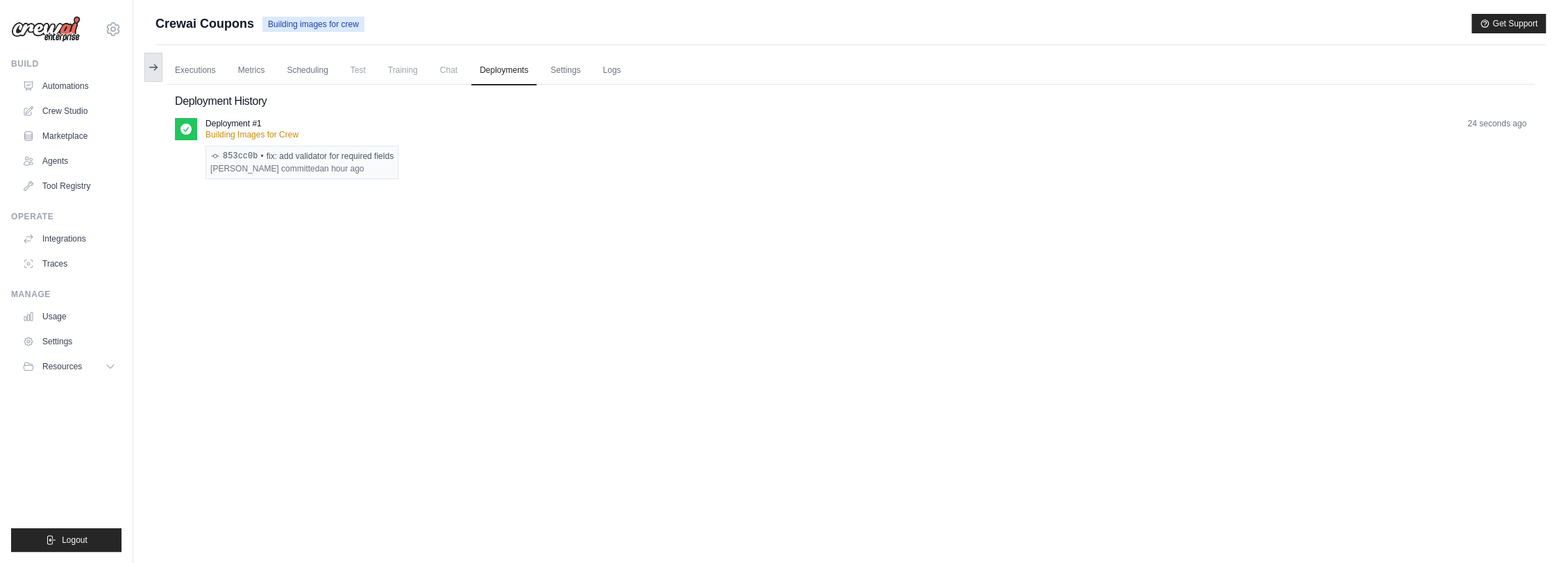
click at [156, 67] on icon at bounding box center [154, 67] width 8 height 0
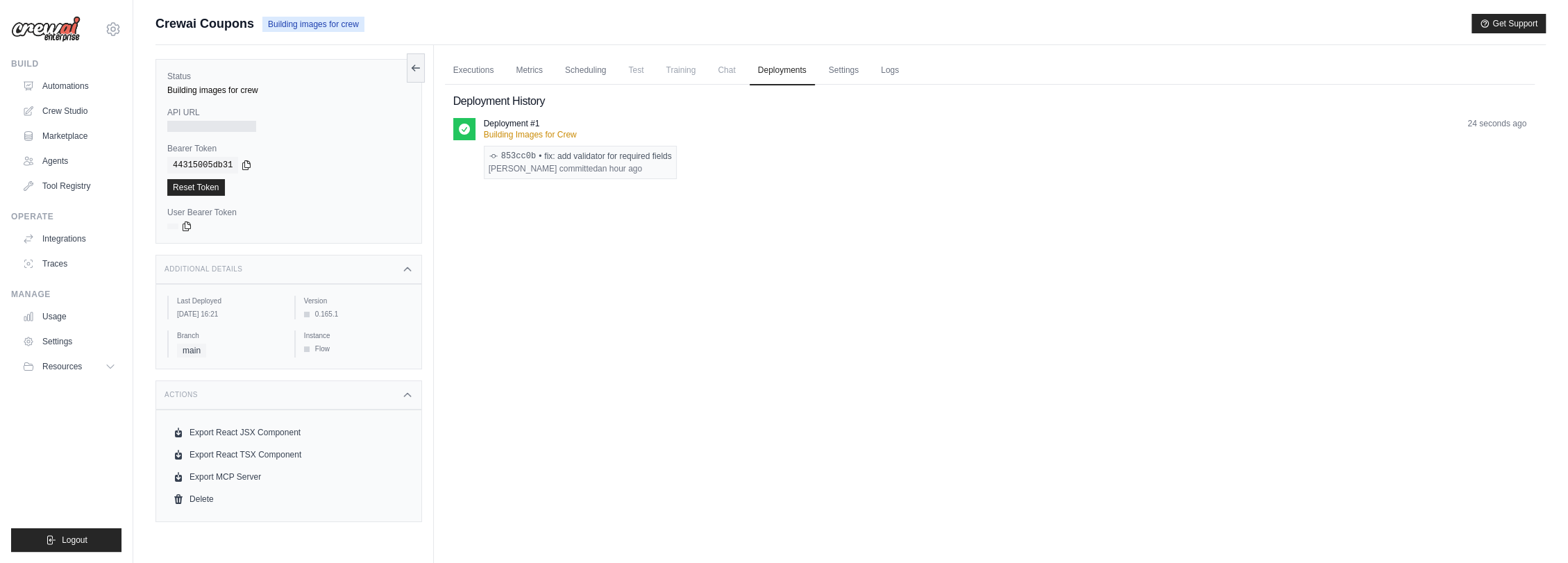
scroll to position [59, 0]
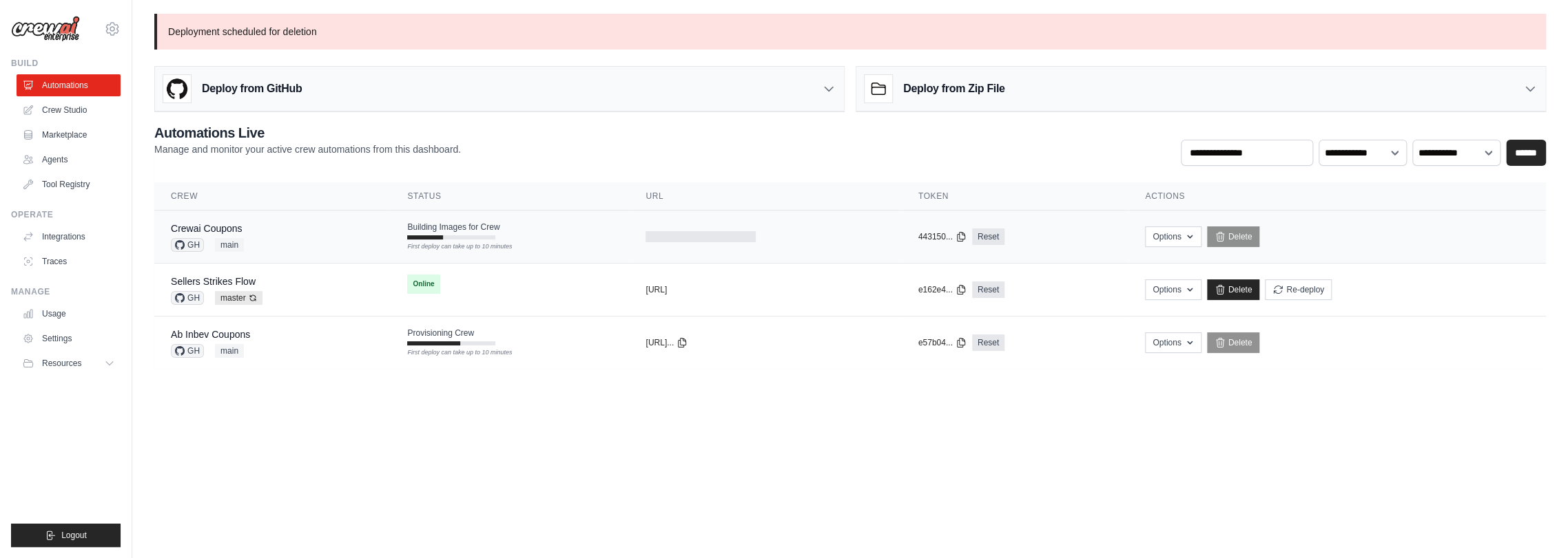
click at [504, 223] on td "Building Images for Crew First deploy can take up to 10 minutes" at bounding box center [510, 230] width 238 height 40
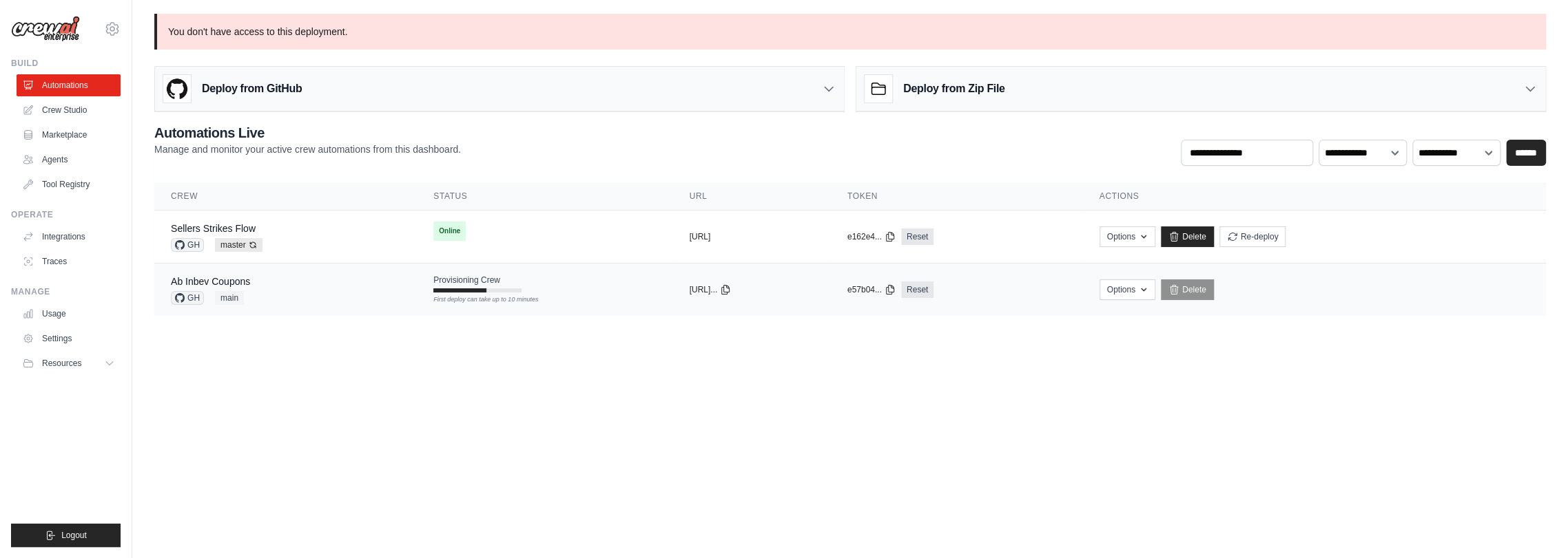
click at [496, 293] on td "Provisioning Crew First deploy can take up to 10 minutes" at bounding box center [544, 283] width 256 height 40
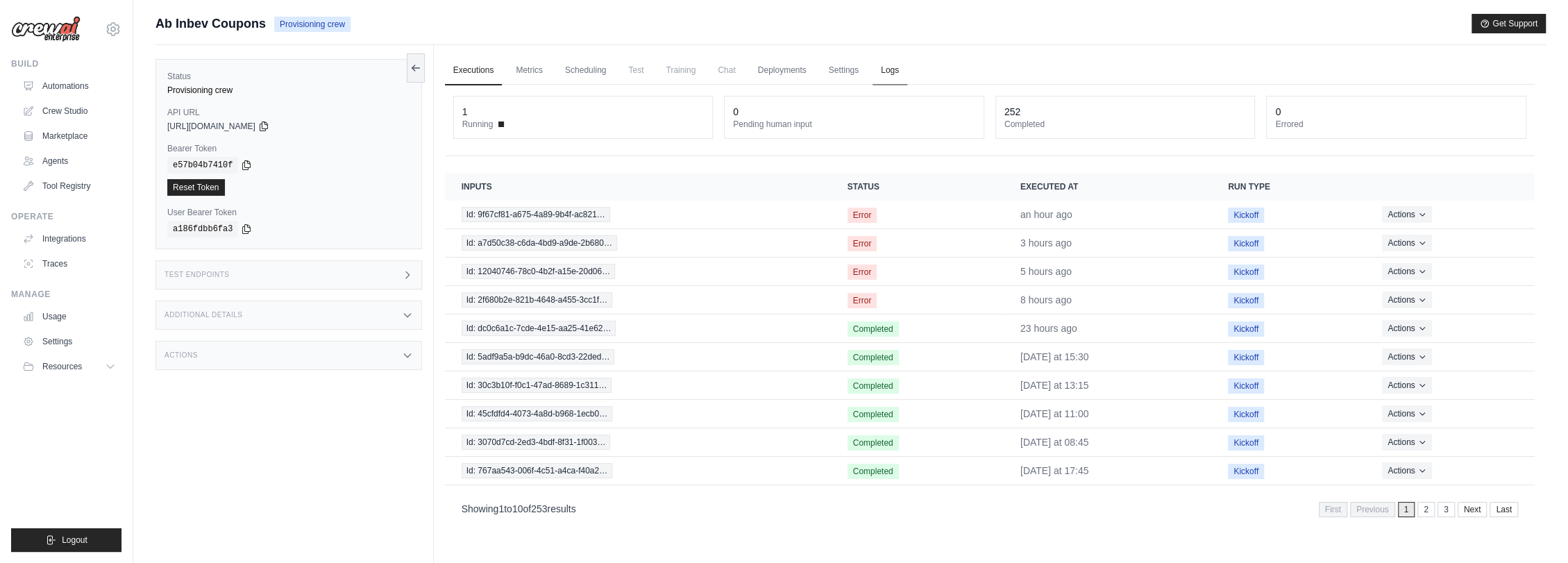
click at [880, 62] on link "Logs" at bounding box center [890, 70] width 35 height 29
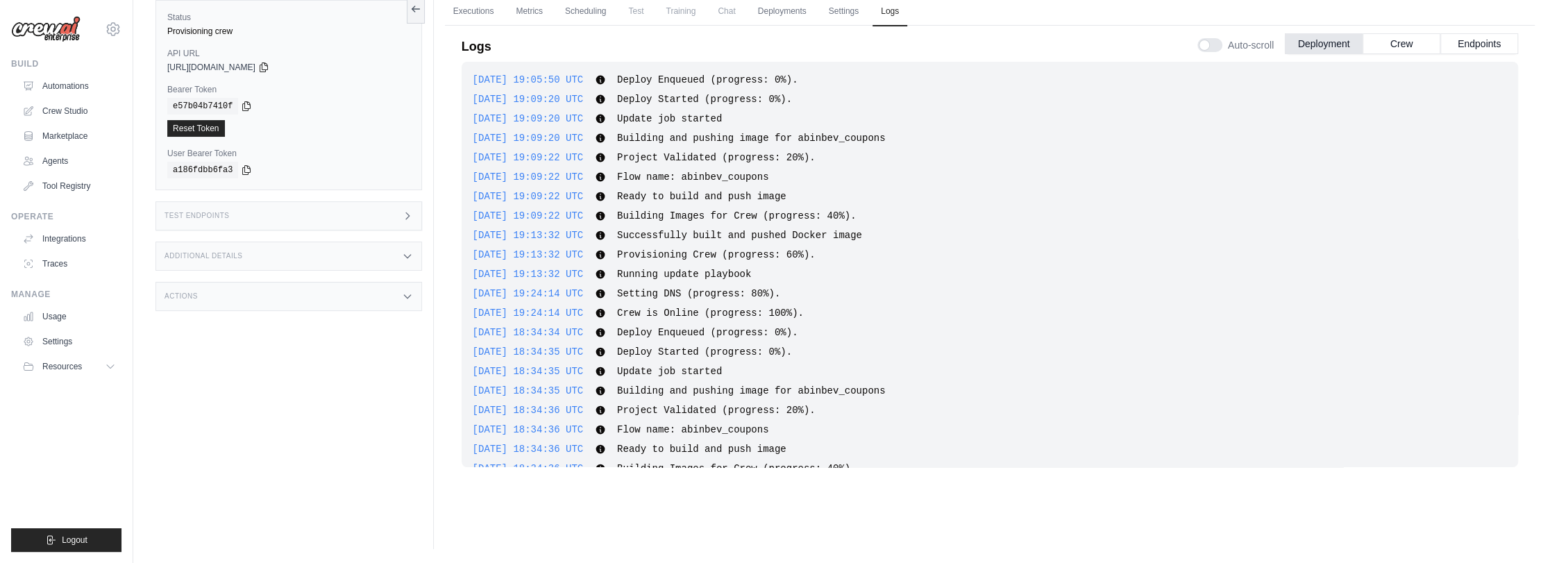
scroll to position [292, 0]
